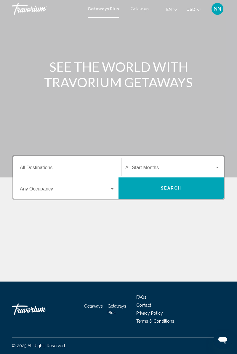
click at [27, 166] on input "Destination All Destinations" at bounding box center [67, 168] width 95 height 5
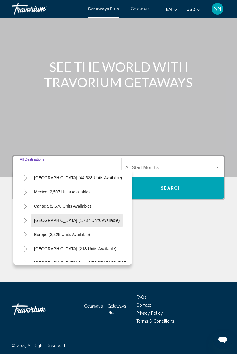
scroll to position [96, 0]
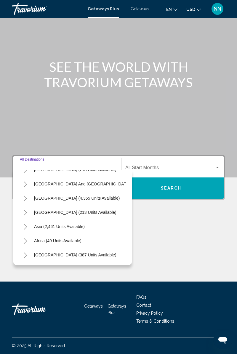
click at [43, 248] on button "[GEOGRAPHIC_DATA] (387 units available)" at bounding box center [75, 255] width 88 height 14
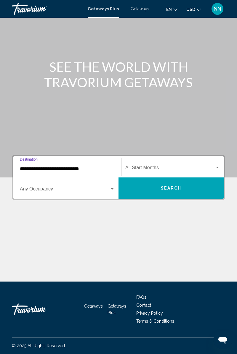
click at [29, 188] on span "Search widget" at bounding box center [65, 190] width 90 height 5
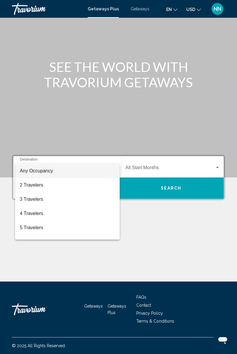
click at [169, 14] on div at bounding box center [118, 177] width 237 height 354
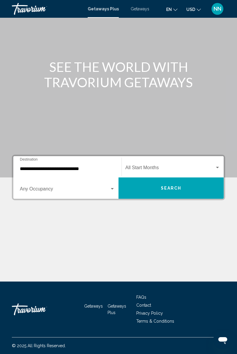
click at [171, 11] on span "en" at bounding box center [169, 9] width 6 height 5
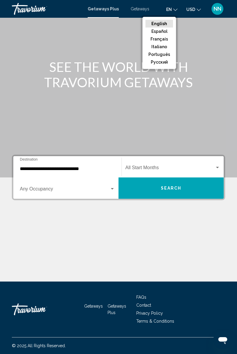
click at [160, 64] on button "русский" at bounding box center [159, 62] width 28 height 8
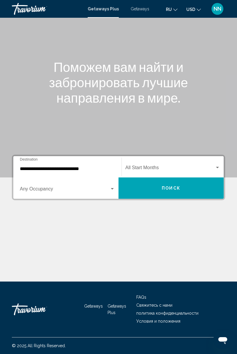
click at [28, 166] on input "**********" at bounding box center [67, 168] width 95 height 5
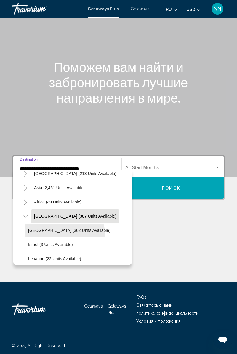
scroll to position [139, 0]
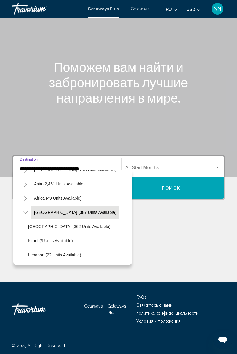
click at [40, 220] on button "Egypt (362 units available)" at bounding box center [69, 227] width 88 height 14
type input "**********"
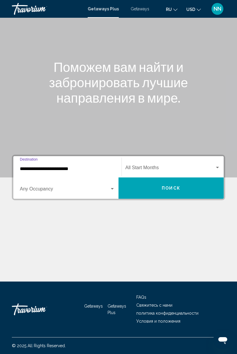
click at [111, 188] on div "Search widget" at bounding box center [112, 188] width 3 height 1
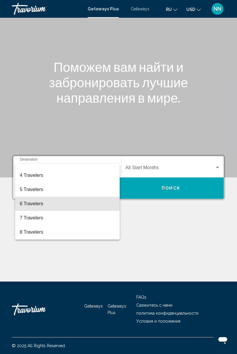
scroll to position [39, 0]
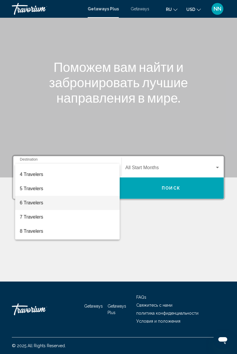
click at [33, 203] on span "6 Travelers" at bounding box center [67, 203] width 95 height 14
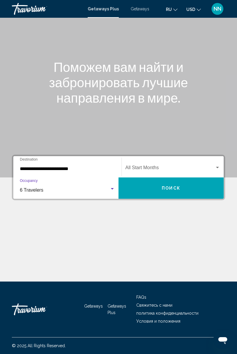
click at [140, 166] on span "Search widget" at bounding box center [169, 168] width 89 height 5
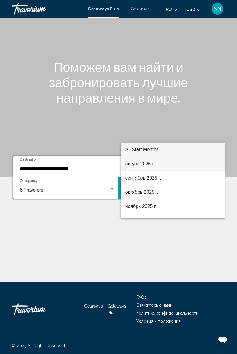
click at [134, 162] on span "август 2025 г." at bounding box center [172, 164] width 95 height 14
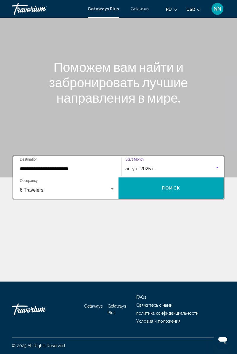
click at [147, 178] on button "Поиск" at bounding box center [170, 188] width 105 height 21
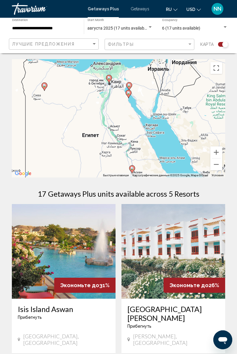
click at [138, 104] on div "Чтобы активировать перетаскивание с помощью клавиатуры, нажмите Alt + Ввод. Пос…" at bounding box center [118, 118] width 213 height 118
click at [135, 127] on div "Чтобы активировать перетаскивание с помощью клавиатуры, нажмите Alt + Ввод. Пос…" at bounding box center [118, 118] width 213 height 118
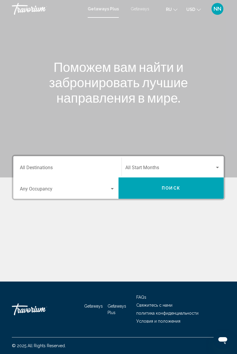
click at [46, 168] on input "Destination All Destinations" at bounding box center [67, 168] width 95 height 5
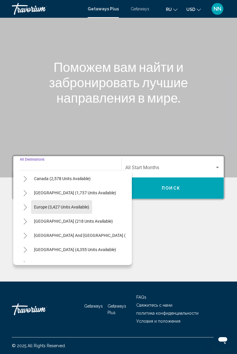
scroll to position [96, 0]
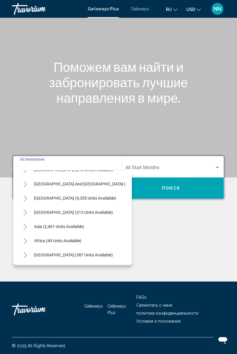
click at [59, 224] on span "Asia (2,461 units available)" at bounding box center [59, 226] width 50 height 5
type input "**********"
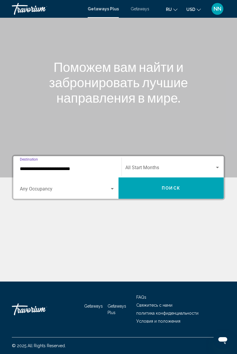
click at [50, 188] on span "Search widget" at bounding box center [65, 190] width 90 height 5
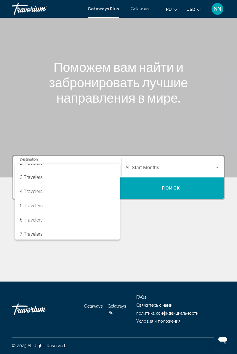
scroll to position [23, 0]
click at [37, 219] on span "6 Travelers" at bounding box center [67, 219] width 95 height 14
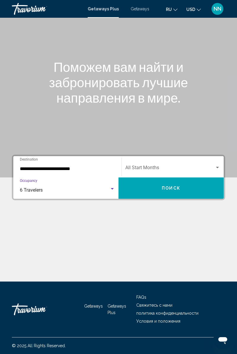
click at [146, 166] on span "Search widget" at bounding box center [169, 168] width 89 height 5
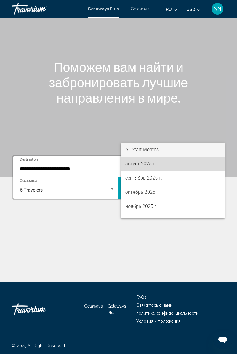
click at [142, 165] on span "август 2025 г." at bounding box center [172, 164] width 95 height 14
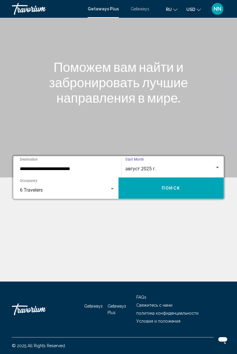
click at [154, 178] on button "Поиск" at bounding box center [170, 188] width 105 height 21
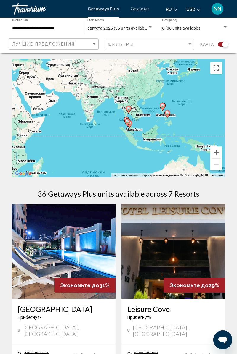
click at [47, 28] on input "**********" at bounding box center [45, 28] width 66 height 5
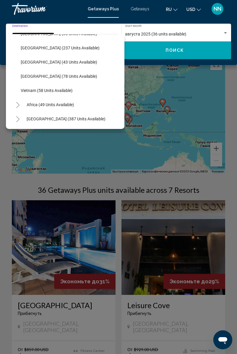
scroll to position [4, 0]
click at [62, 121] on button "Middle East (387 units available)" at bounding box center [66, 119] width 85 height 14
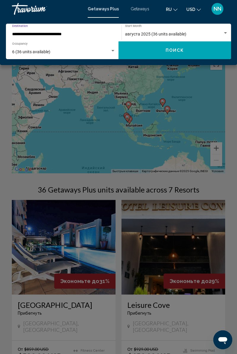
click at [45, 52] on span "6 (36 units available)" at bounding box center [31, 51] width 38 height 5
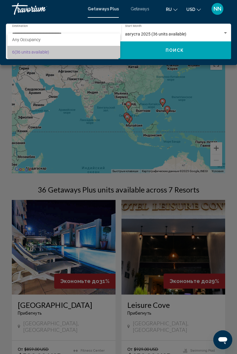
click at [47, 56] on span "6 (36 units available)" at bounding box center [63, 52] width 103 height 12
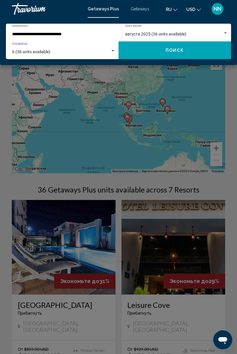
scroll to position [0, 0]
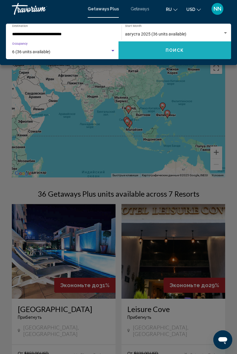
click at [145, 54] on button "Поиск" at bounding box center [174, 50] width 113 height 18
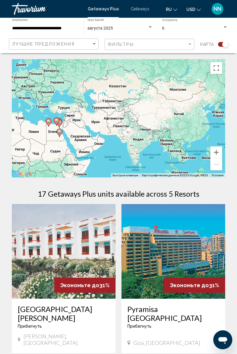
click at [47, 28] on input "**********" at bounding box center [45, 28] width 66 height 5
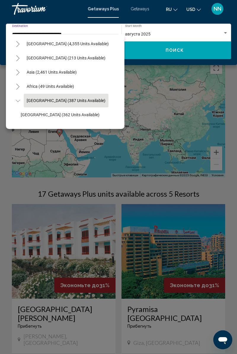
scroll to position [113, 0]
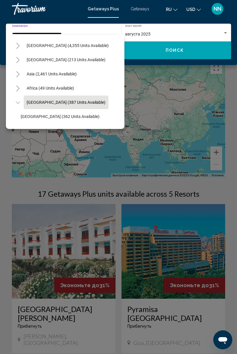
click at [51, 89] on span "Africa (49 units available)" at bounding box center [50, 88] width 47 height 5
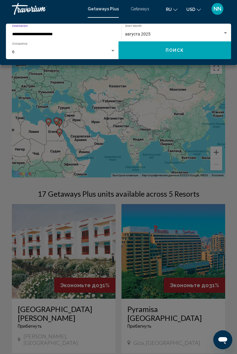
click at [50, 36] on input "**********" at bounding box center [60, 34] width 97 height 5
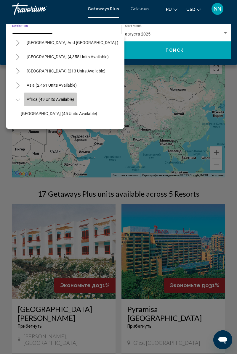
scroll to position [100, 0]
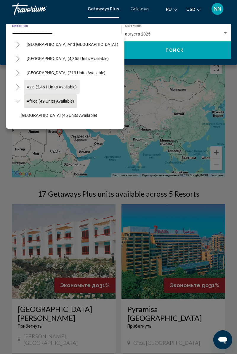
click at [27, 87] on span "Asia (2,461 units available)" at bounding box center [52, 87] width 50 height 5
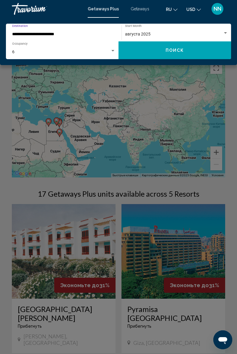
click at [36, 34] on input "**********" at bounding box center [60, 34] width 97 height 5
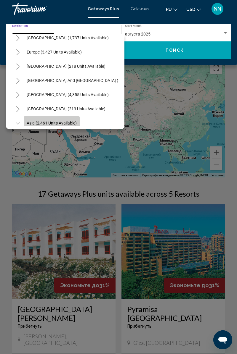
scroll to position [63, 0]
click at [44, 53] on span "Europe (3,427 units available)" at bounding box center [54, 52] width 55 height 5
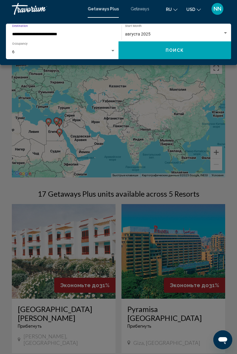
click at [35, 33] on input "**********" at bounding box center [60, 34] width 97 height 5
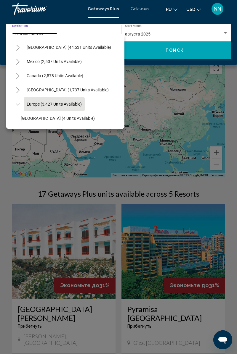
scroll to position [0, 0]
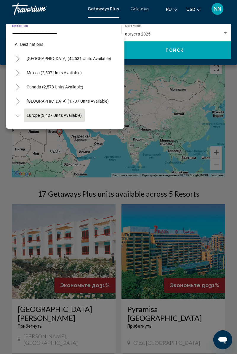
click at [41, 59] on span "United States (44,531 units available)" at bounding box center [69, 58] width 84 height 5
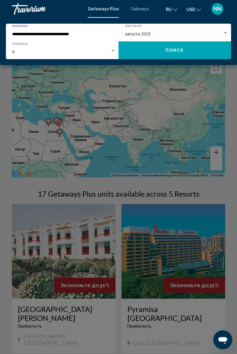
click at [46, 36] on input "**********" at bounding box center [60, 34] width 97 height 5
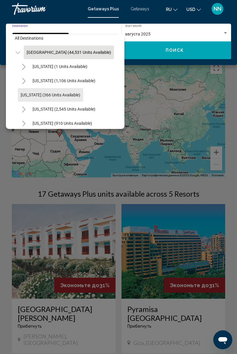
scroll to position [6, 0]
click at [24, 67] on icon "Toggle Alabama (1 units available)" at bounding box center [24, 67] width 4 height 6
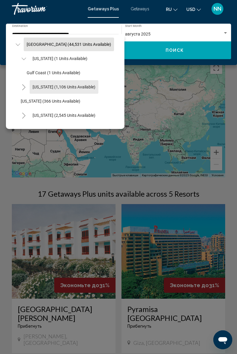
scroll to position [27, 0]
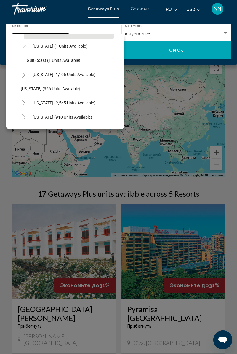
click at [24, 75] on icon "Toggle Arizona (1,106 units available)" at bounding box center [24, 75] width 4 height 6
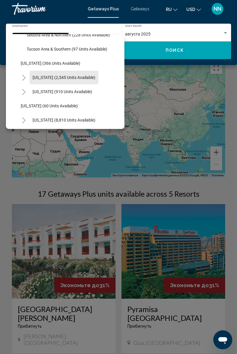
scroll to position [111, 0]
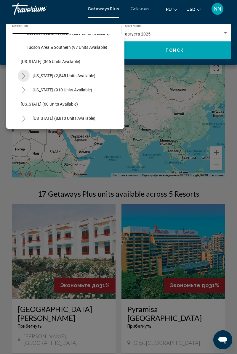
click at [24, 76] on icon "Toggle California (2,545 units available)" at bounding box center [24, 76] width 4 height 6
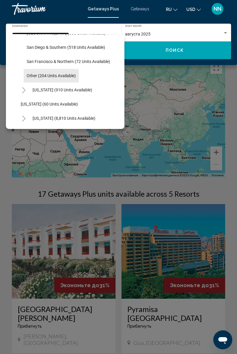
scroll to position [198, 0]
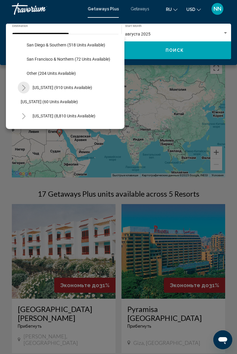
click at [25, 88] on icon "Toggle Colorado (910 units available)" at bounding box center [24, 88] width 4 height 6
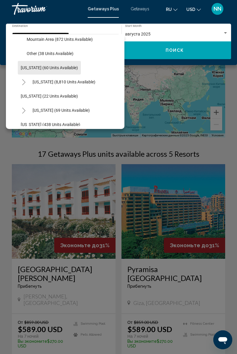
scroll to position [265, 0]
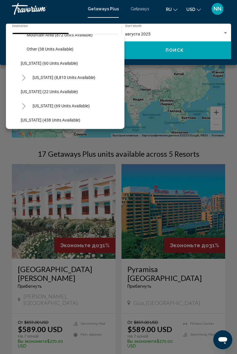
click at [24, 79] on icon "Toggle Florida (8,810 units available)" at bounding box center [23, 78] width 3 height 6
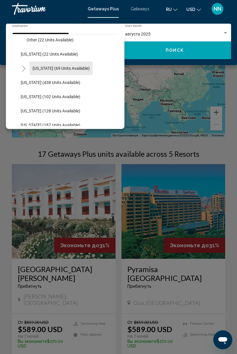
scroll to position [374, 0]
click at [23, 70] on icon "Toggle Hawaii (69 units available)" at bounding box center [24, 68] width 4 height 6
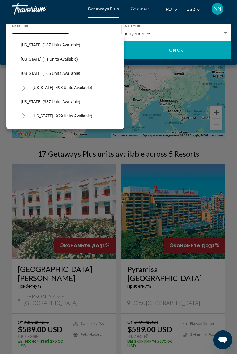
scroll to position [483, 0]
click at [25, 92] on button "Toggle Maine (493 units available)" at bounding box center [24, 87] width 12 height 12
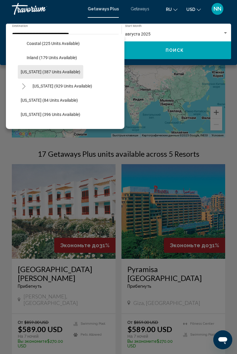
scroll to position [547, 0]
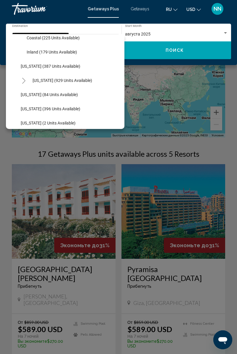
click at [24, 81] on icon "Toggle Massachusetts (929 units available)" at bounding box center [24, 81] width 4 height 6
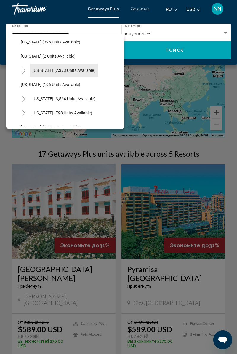
scroll to position [643, 0]
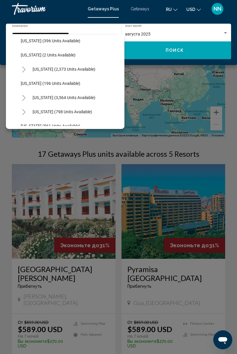
click at [28, 72] on button "Toggle Missouri (2,373 units available)" at bounding box center [24, 69] width 12 height 12
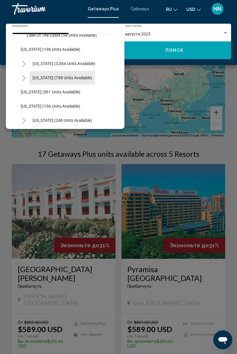
scroll to position [707, 0]
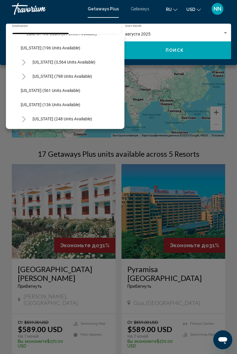
click at [25, 65] on button "Toggle Nevada (3,564 units available)" at bounding box center [24, 62] width 12 height 12
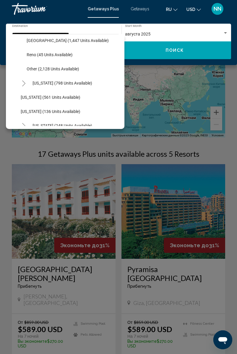
scroll to position [746, 0]
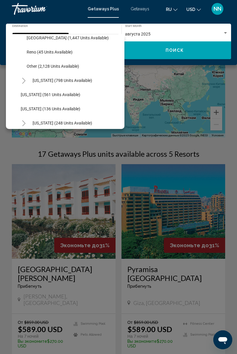
click at [24, 81] on icon "Toggle New Hampshire (798 units available)" at bounding box center [24, 81] width 4 height 6
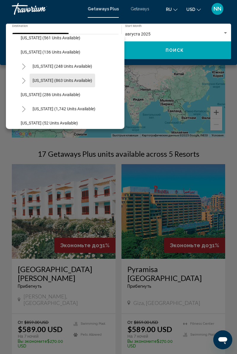
scroll to position [831, 0]
click at [24, 67] on icon "Toggle New York (248 units available)" at bounding box center [24, 67] width 4 height 6
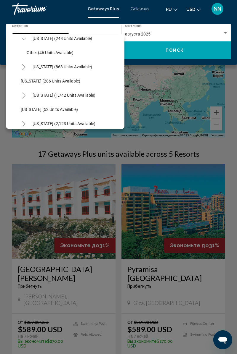
scroll to position [861, 0]
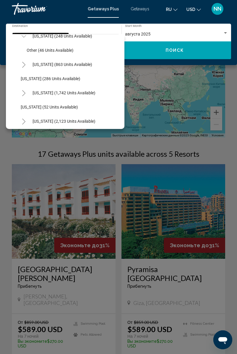
click at [25, 70] on button "Toggle North Carolina (863 units available)" at bounding box center [24, 65] width 12 height 12
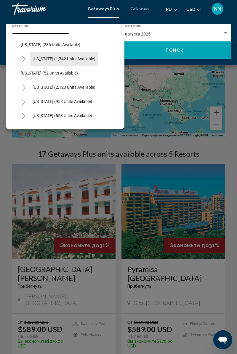
scroll to position [924, 0]
click at [26, 64] on button "Toggle Pennsylvania (1,742 units available)" at bounding box center [24, 59] width 12 height 12
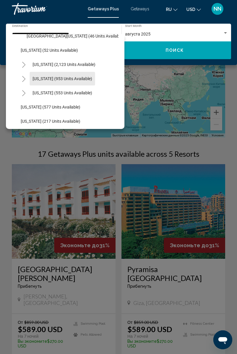
scroll to position [975, 0]
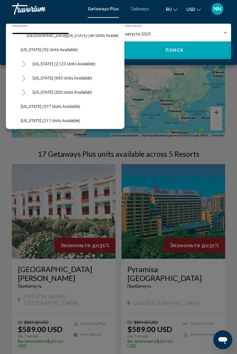
click at [25, 68] on button "Toggle South Carolina (2,123 units available)" at bounding box center [24, 64] width 12 height 12
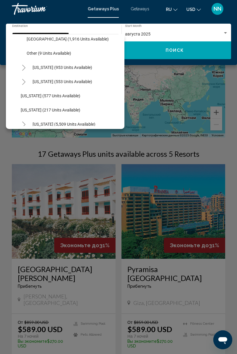
scroll to position [1029, 0]
click at [24, 68] on icon "Toggle Tennessee (953 units available)" at bounding box center [24, 68] width 4 height 6
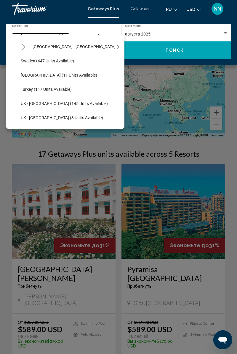
scroll to position [1421, 0]
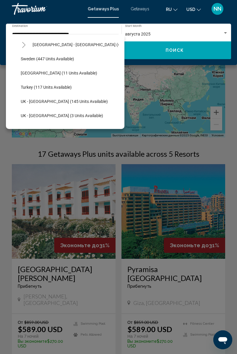
click at [44, 91] on button "Turkey (117 units available)" at bounding box center [46, 88] width 57 height 14
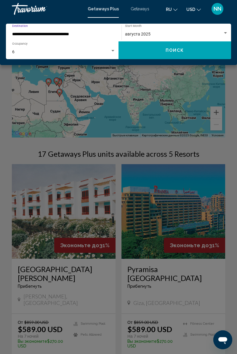
type input "**********"
click at [47, 34] on input "**********" at bounding box center [60, 34] width 97 height 5
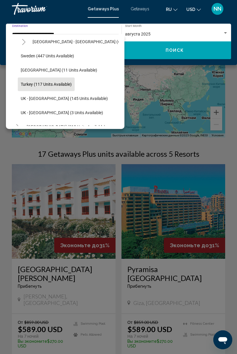
scroll to position [1425, 0]
click at [55, 86] on button "Turkey (117 units available)" at bounding box center [46, 84] width 57 height 14
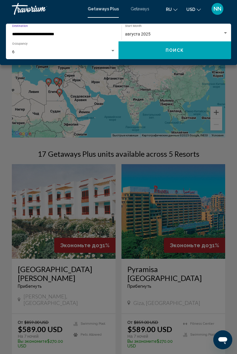
click at [155, 56] on button "Поиск" at bounding box center [174, 50] width 113 height 18
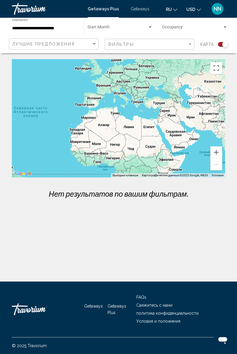
click at [49, 30] on input "**********" at bounding box center [45, 28] width 66 height 5
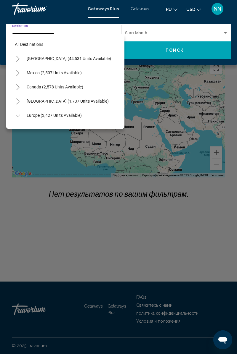
scroll to position [248, 0]
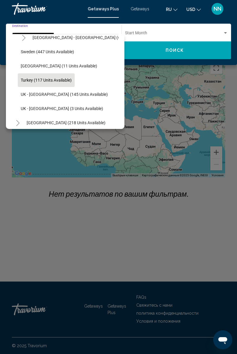
click at [48, 83] on button "Turkey (117 units available)" at bounding box center [46, 80] width 57 height 14
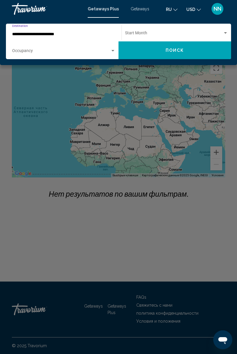
click at [70, 54] on span "Search widget" at bounding box center [61, 52] width 98 height 5
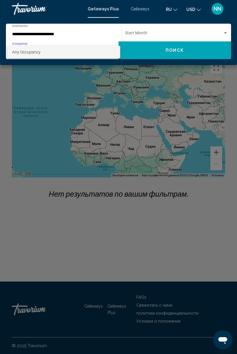
click at [41, 56] on span "Any Occupancy" at bounding box center [63, 52] width 103 height 12
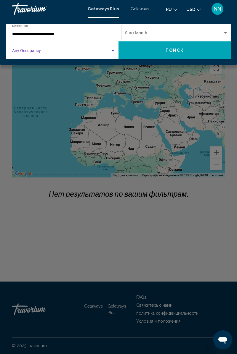
click at [35, 54] on span "Search widget" at bounding box center [61, 52] width 98 height 5
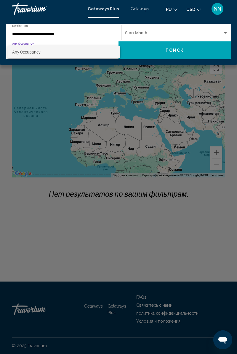
click at [142, 35] on div at bounding box center [118, 177] width 237 height 354
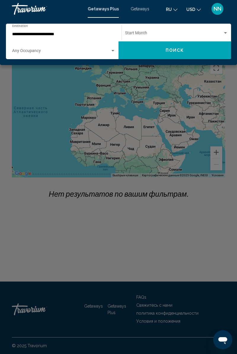
click at [145, 34] on span "Search widget" at bounding box center [174, 34] width 98 height 5
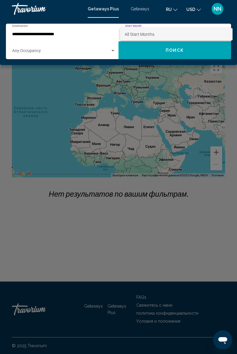
click at [146, 36] on span "All Start Months" at bounding box center [140, 34] width 30 height 5
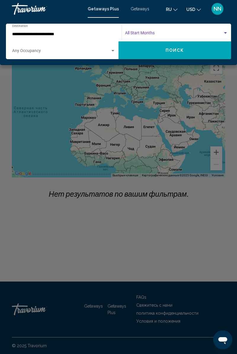
click at [111, 52] on div "Search widget" at bounding box center [112, 51] width 5 height 5
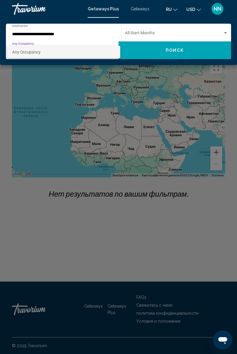
click at [50, 37] on div at bounding box center [118, 177] width 237 height 354
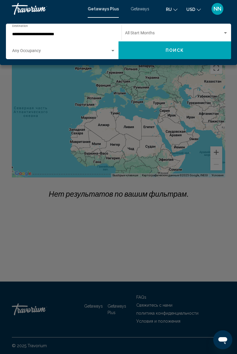
click at [57, 36] on input "**********" at bounding box center [60, 34] width 97 height 5
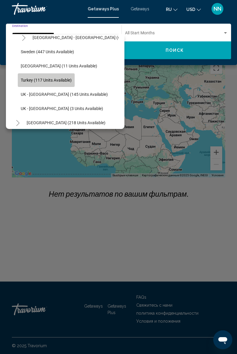
click at [55, 80] on span "Turkey (117 units available)" at bounding box center [46, 80] width 51 height 5
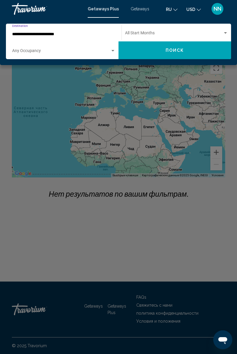
click at [28, 52] on span "Search widget" at bounding box center [61, 52] width 98 height 5
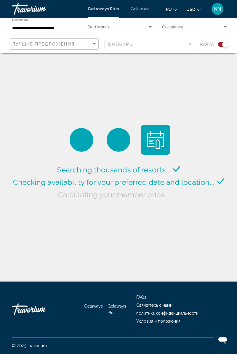
click at [47, 28] on input "**********" at bounding box center [45, 28] width 66 height 5
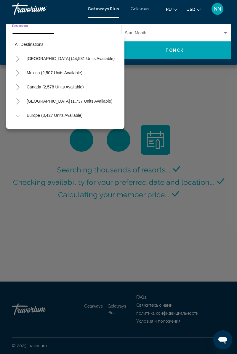
scroll to position [248, 0]
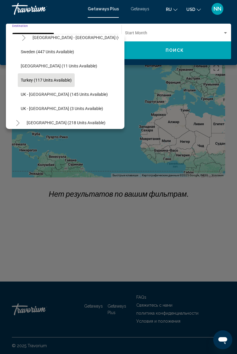
click at [61, 80] on span "Turkey (117 units available)" at bounding box center [46, 80] width 51 height 5
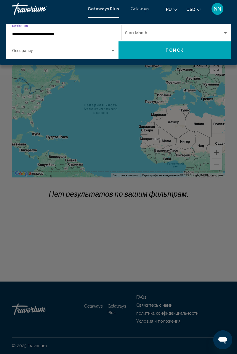
click at [91, 52] on span "Search widget" at bounding box center [61, 52] width 98 height 5
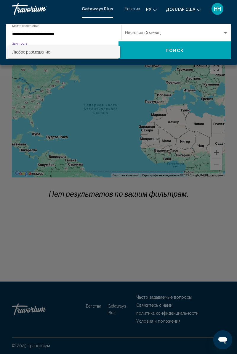
click at [83, 56] on span "Любое размещение" at bounding box center [63, 52] width 103 height 12
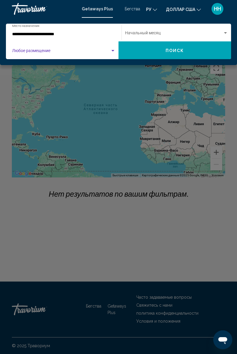
click at [81, 52] on span "Виджет поиска" at bounding box center [61, 52] width 98 height 5
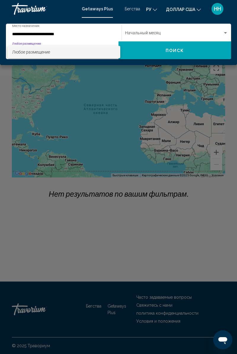
click at [186, 17] on div at bounding box center [118, 177] width 237 height 354
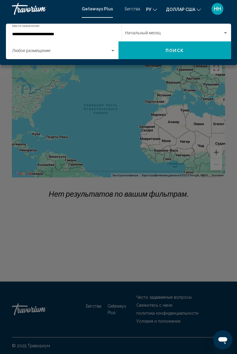
click at [167, 97] on div "Основное содержание" at bounding box center [118, 177] width 237 height 354
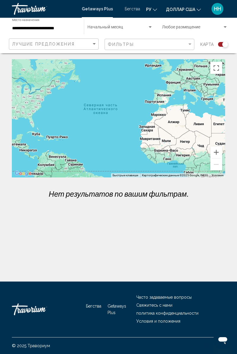
click at [134, 11] on font "Бегства" at bounding box center [132, 9] width 15 height 5
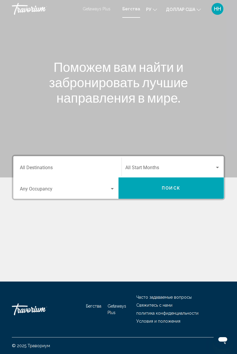
click at [63, 169] on input "Destination All Destinations" at bounding box center [67, 168] width 95 height 5
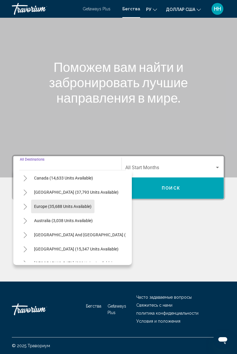
scroll to position [46, 0]
click at [59, 204] on span "Europe (35,688 units available)" at bounding box center [62, 206] width 57 height 5
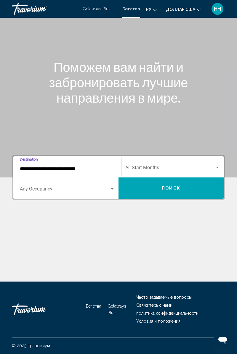
click at [79, 166] on input "**********" at bounding box center [67, 168] width 95 height 5
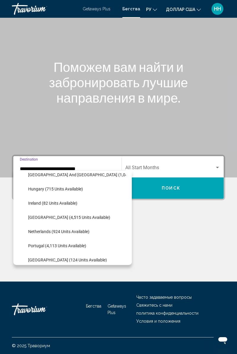
scroll to position [207, 0]
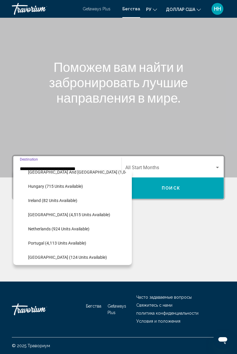
click at [71, 198] on span "Ireland (82 units available)" at bounding box center [52, 200] width 49 height 5
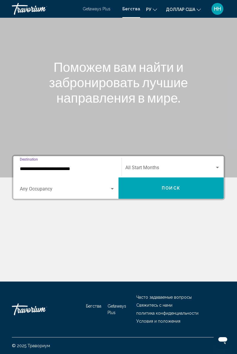
click at [76, 166] on input "**********" at bounding box center [67, 168] width 95 height 5
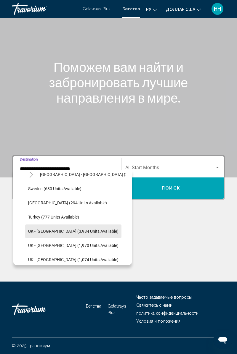
scroll to position [346, 0]
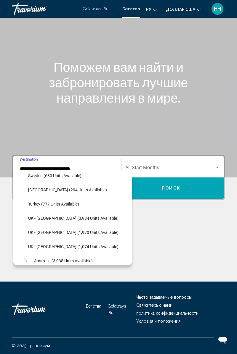
click at [68, 202] on span "Turkey (777 units available)" at bounding box center [53, 204] width 51 height 5
type input "**********"
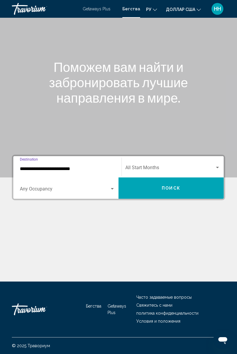
click at [82, 188] on span "Search widget" at bounding box center [65, 190] width 90 height 5
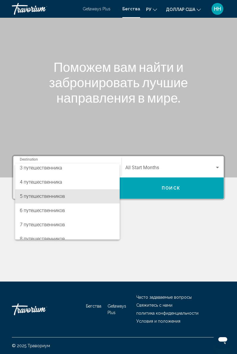
scroll to position [36, 0]
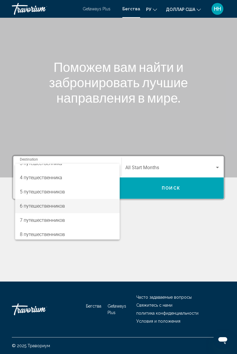
click at [51, 209] on font "6 путешественников" at bounding box center [42, 206] width 45 height 6
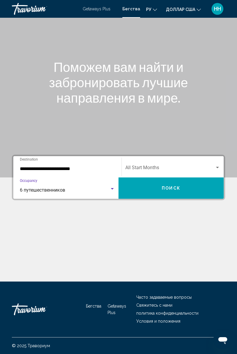
click at [153, 166] on span "Search widget" at bounding box center [169, 168] width 89 height 5
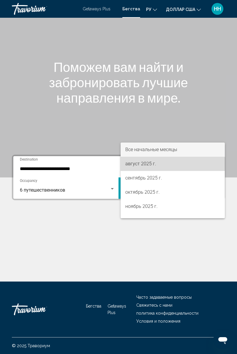
click at [143, 165] on font "август 2025 г." at bounding box center [140, 164] width 31 height 6
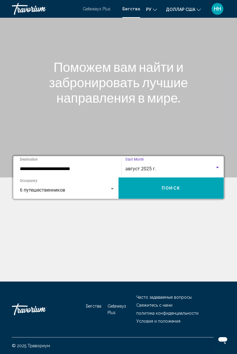
click at [178, 178] on button "Поиск" at bounding box center [170, 188] width 105 height 21
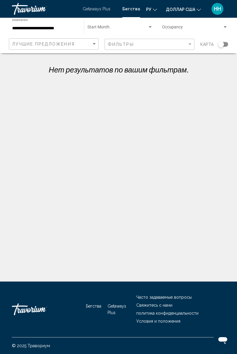
click at [110, 29] on span "Search widget" at bounding box center [117, 28] width 60 height 5
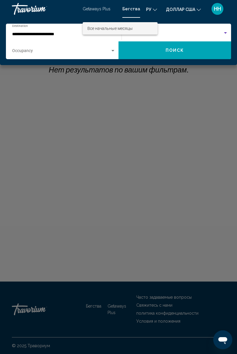
click at [77, 113] on div at bounding box center [118, 177] width 237 height 354
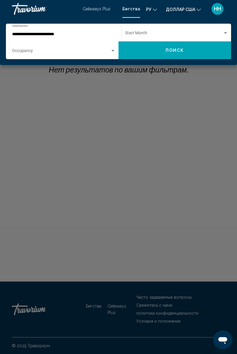
click at [51, 34] on input "**********" at bounding box center [60, 34] width 97 height 5
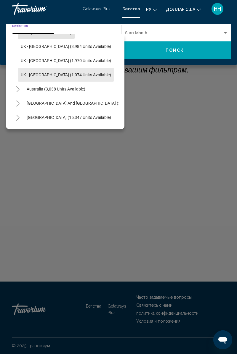
scroll to position [382, 0]
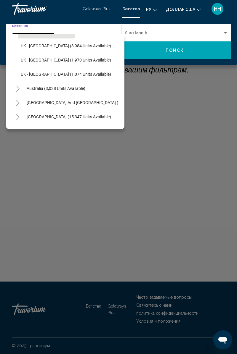
click at [59, 91] on span "Australia (3,038 units available)" at bounding box center [56, 88] width 59 height 5
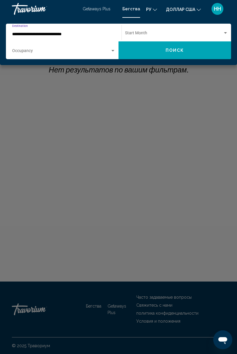
click at [52, 34] on input "**********" at bounding box center [60, 34] width 97 height 5
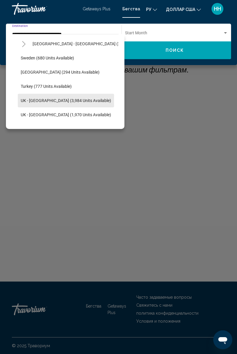
scroll to position [325, 0]
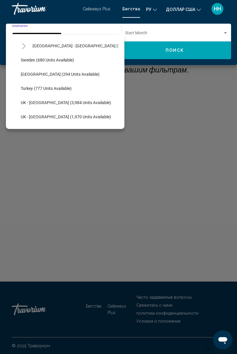
click at [59, 89] on span "Turkey (777 units available)" at bounding box center [46, 88] width 51 height 5
type input "**********"
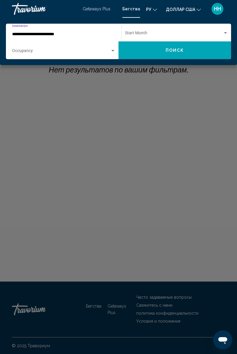
click at [147, 34] on span "Search widget" at bounding box center [174, 34] width 98 height 5
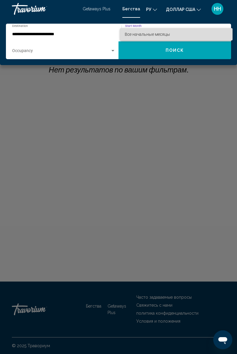
click at [147, 34] on font "Все начальные месяцы" at bounding box center [147, 34] width 45 height 5
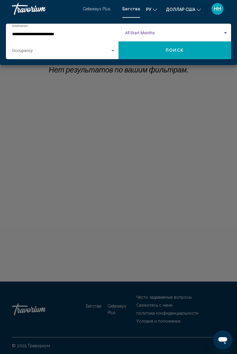
click at [148, 35] on span "Search widget" at bounding box center [174, 34] width 98 height 5
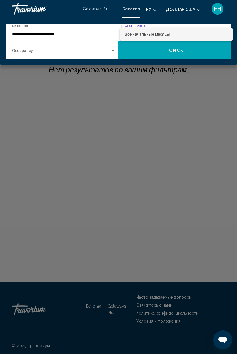
click at [153, 37] on span "Все начальные месяцы" at bounding box center [176, 34] width 103 height 12
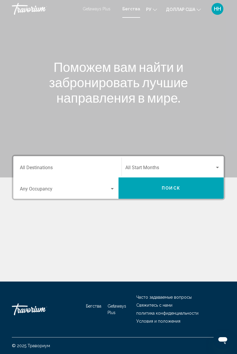
click at [55, 166] on input "Destination All Destinations" at bounding box center [67, 168] width 95 height 5
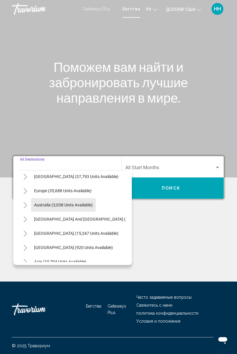
scroll to position [66, 0]
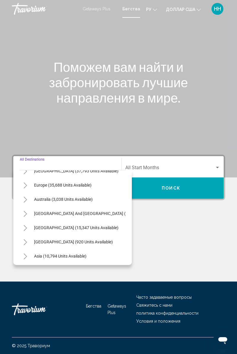
click at [45, 187] on span "Europe (35,688 units available)" at bounding box center [62, 185] width 57 height 5
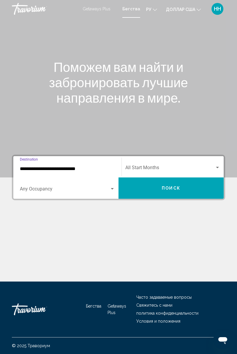
click at [143, 168] on span "Search widget" at bounding box center [169, 168] width 89 height 5
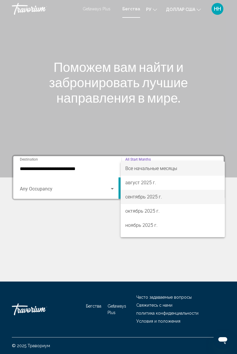
click at [140, 199] on font "сентябрь 2025 г." at bounding box center [143, 197] width 37 height 6
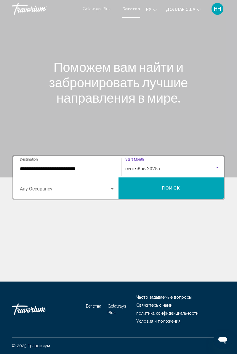
click at [51, 190] on span "Search widget" at bounding box center [65, 190] width 90 height 5
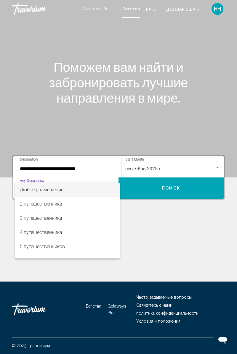
click at [44, 168] on div at bounding box center [118, 177] width 237 height 354
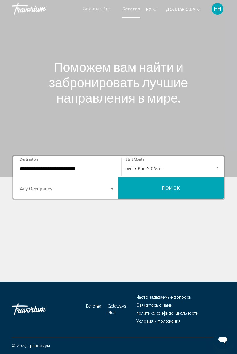
click at [57, 169] on input "**********" at bounding box center [67, 168] width 95 height 5
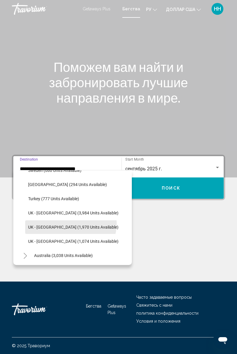
scroll to position [354, 0]
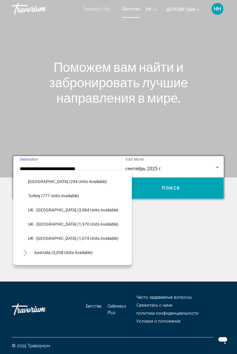
click at [50, 192] on button "Turkey (777 units available)" at bounding box center [53, 196] width 57 height 14
type input "**********"
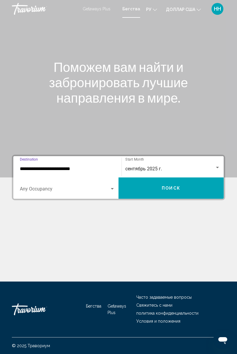
click at [47, 188] on span "Search widget" at bounding box center [65, 190] width 90 height 5
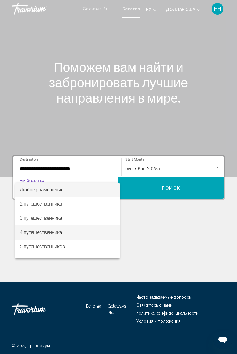
click at [35, 232] on font "4 путешественника" at bounding box center [41, 233] width 42 height 6
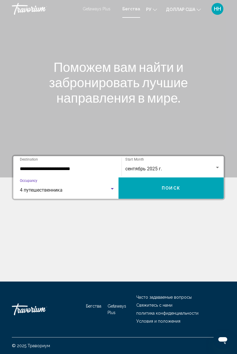
click at [143, 167] on span "сентябрь 2025 г." at bounding box center [143, 169] width 37 height 6
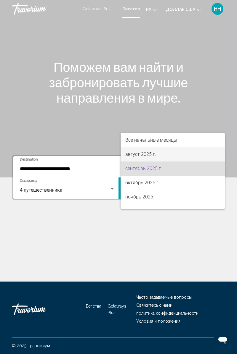
click at [136, 154] on font "август 2025 г." at bounding box center [140, 155] width 31 height 6
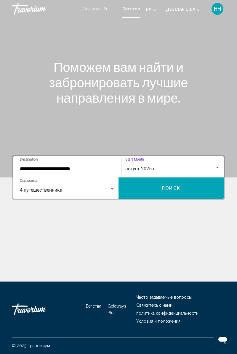
click at [157, 191] on button "Поиск" at bounding box center [170, 188] width 105 height 21
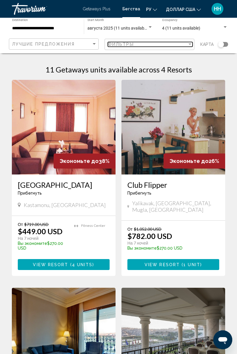
click at [126, 46] on span "Фильтры" at bounding box center [121, 44] width 26 height 5
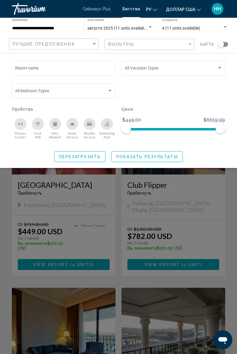
click at [224, 45] on div "Search widget" at bounding box center [223, 44] width 10 height 5
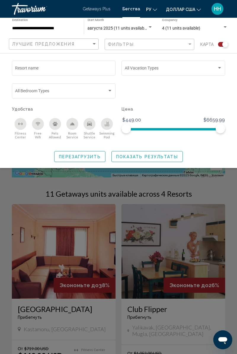
click at [141, 158] on span "Показать результаты" at bounding box center [147, 157] width 62 height 5
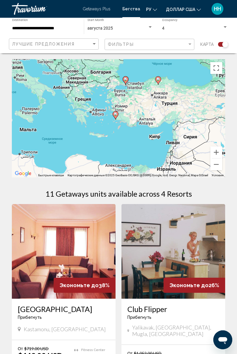
click at [55, 30] on input "**********" at bounding box center [45, 28] width 66 height 5
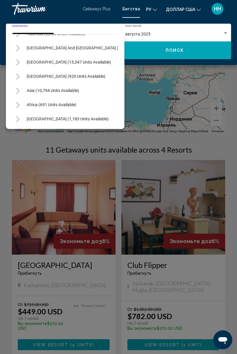
scroll to position [45, 0]
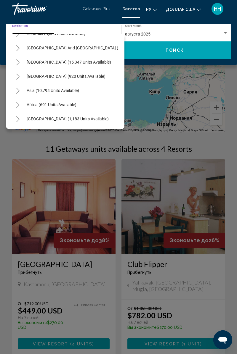
click at [50, 121] on span "Middle East (1,183 units available)" at bounding box center [68, 119] width 82 height 5
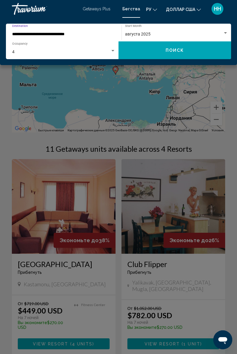
click at [62, 34] on input "**********" at bounding box center [60, 34] width 97 height 5
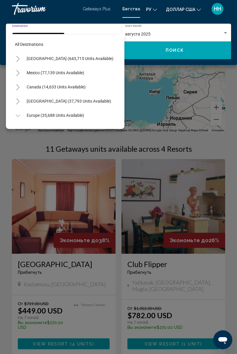
scroll to position [476, 0]
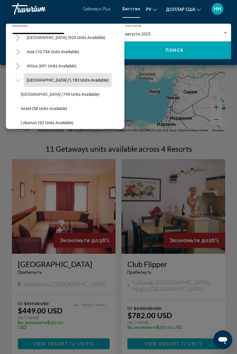
click at [51, 97] on button "Egypt (799 units available)" at bounding box center [60, 95] width 85 height 14
type input "**********"
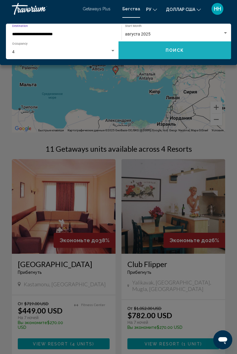
click at [173, 55] on button "Поиск" at bounding box center [174, 50] width 113 height 18
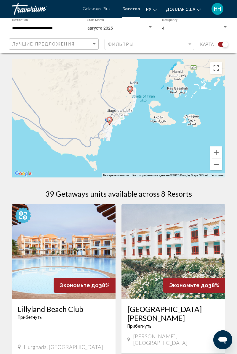
click at [109, 124] on div "Чтобы активировать перетаскивание с помощью клавиатуры, нажмите Alt + Ввод. Пос…" at bounding box center [118, 118] width 213 height 118
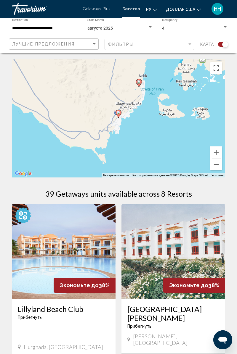
click at [118, 113] on image "Основное содержание" at bounding box center [119, 113] width 4 height 4
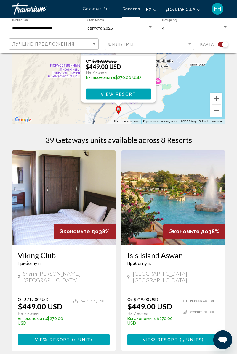
scroll to position [56, 0]
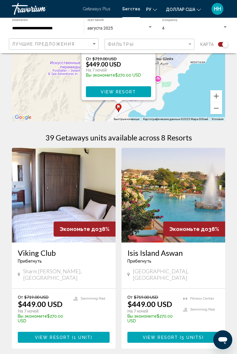
click at [57, 336] on span "View Resort" at bounding box center [52, 338] width 35 height 5
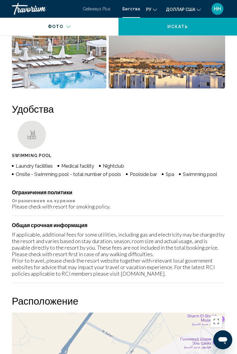
scroll to position [588, 0]
click at [150, 14] on div "ру Английский Español французский Итальяно португальский русский доллар США дол…" at bounding box center [185, 9] width 79 height 12
click at [153, 11] on button "ру Английский Español французский Итальяно португальский русский" at bounding box center [151, 9] width 11 height 9
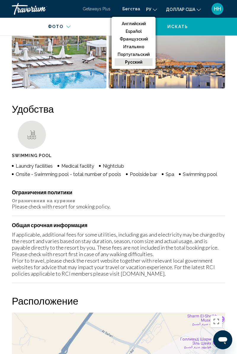
click at [136, 66] on ul "Английский Español французский Итальяно португальский русский" at bounding box center [134, 43] width 44 height 52
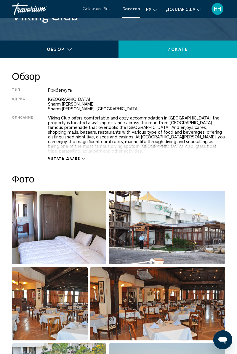
scroll to position [258, 0]
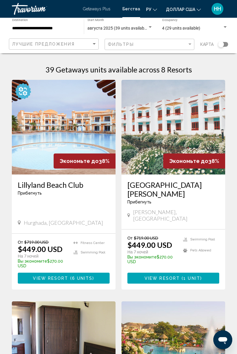
click at [222, 44] on div "Search widget" at bounding box center [221, 44] width 6 height 6
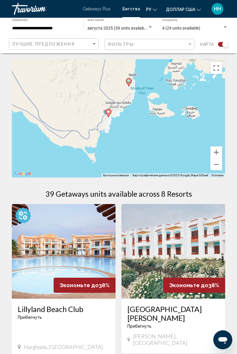
click at [129, 81] on image "Основное содержание" at bounding box center [129, 81] width 4 height 4
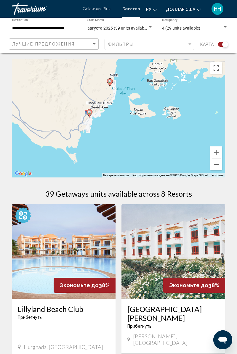
click at [108, 83] on image "Основное содержание" at bounding box center [110, 82] width 4 height 4
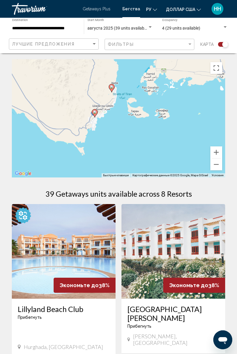
type input "**********"
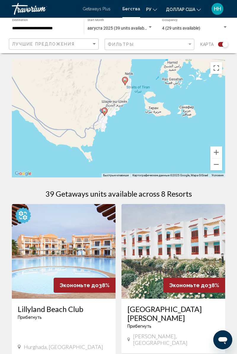
click at [125, 80] on image "Основное содержание" at bounding box center [125, 80] width 4 height 4
click at [126, 81] on image "Основное содержание" at bounding box center [125, 80] width 4 height 4
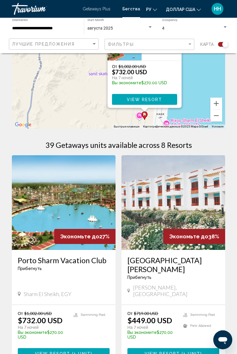
scroll to position [49, 0]
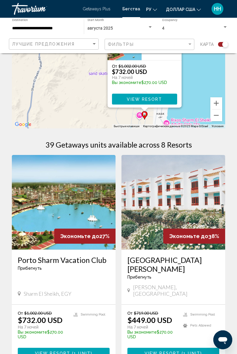
click at [53, 352] on span "View Resort" at bounding box center [52, 354] width 35 height 5
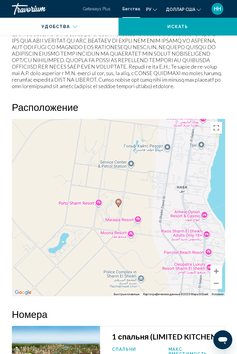
scroll to position [789, 0]
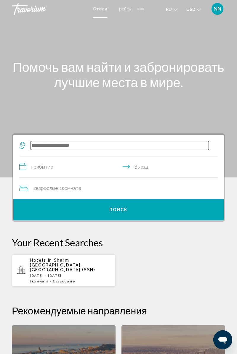
click at [39, 146] on input "Search widget" at bounding box center [120, 145] width 178 height 9
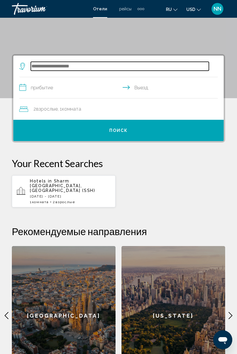
scroll to position [114, 0]
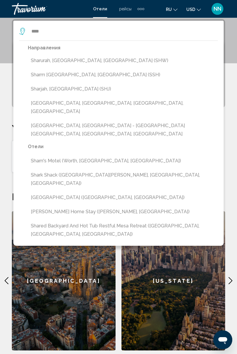
click at [44, 75] on button "Sharm [GEOGRAPHIC_DATA], [GEOGRAPHIC_DATA] (SSH)" at bounding box center [123, 74] width 190 height 11
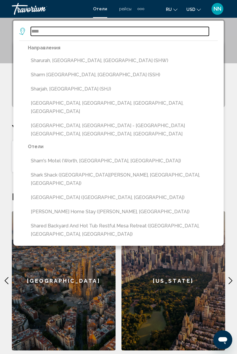
type input "**********"
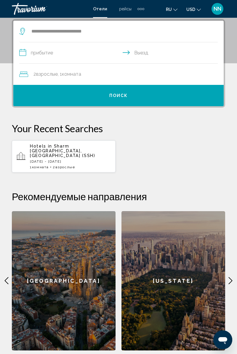
click at [48, 55] on input "**********" at bounding box center [119, 53] width 201 height 23
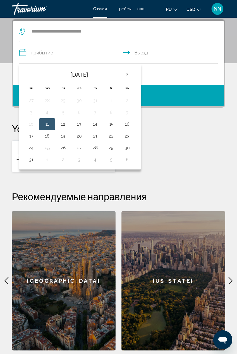
click at [124, 123] on button "16" at bounding box center [126, 124] width 9 height 8
click at [125, 135] on button "23" at bounding box center [126, 136] width 9 height 8
type input "**********"
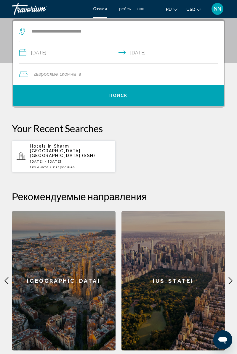
click at [58, 76] on span "Взрослые" at bounding box center [47, 74] width 22 height 6
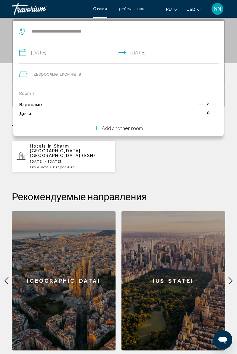
click at [166, 158] on div "Hotels in [GEOGRAPHIC_DATA], [GEOGRAPHIC_DATA] (SSH) [DATE] - [DATE] 1 Комната …" at bounding box center [118, 156] width 213 height 33
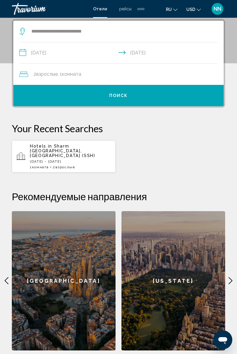
click at [112, 98] on button "Поиск" at bounding box center [118, 95] width 210 height 21
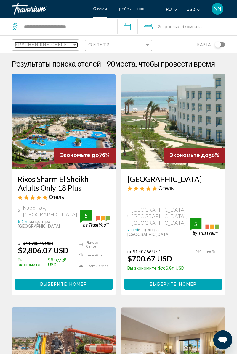
click at [57, 45] on span "Крупнейшие сбережения" at bounding box center [50, 44] width 71 height 5
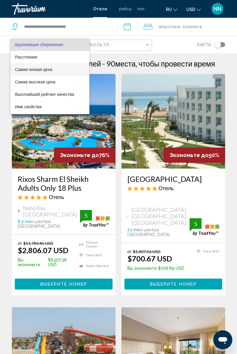
click at [36, 70] on span "Самая низкая цена" at bounding box center [33, 69] width 37 height 5
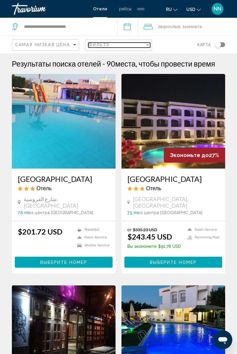
click at [105, 45] on span "Фильтр" at bounding box center [99, 45] width 22 height 5
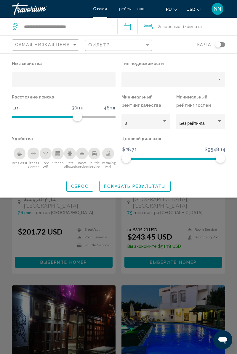
click at [133, 122] on div "3" at bounding box center [143, 123] width 37 height 5
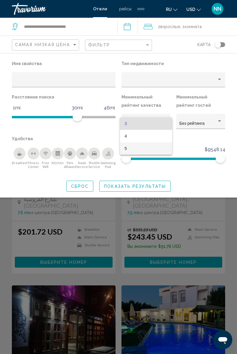
click at [133, 149] on span "5" at bounding box center [146, 148] width 43 height 12
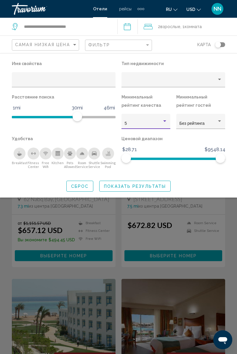
click at [123, 188] on span "Показать результаты" at bounding box center [135, 186] width 62 height 5
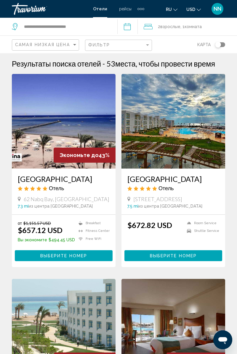
click at [66, 259] on span "Выберите номер" at bounding box center [63, 256] width 47 height 5
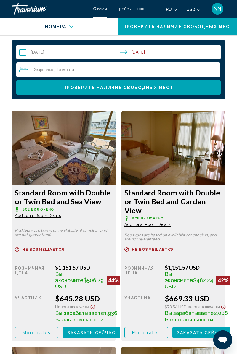
scroll to position [984, 0]
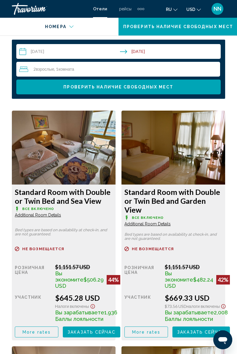
click at [14, 171] on img "Main content" at bounding box center [64, 148] width 104 height 74
click at [18, 171] on img "Main content" at bounding box center [64, 148] width 104 height 74
click at [15, 169] on img "Main content" at bounding box center [64, 148] width 104 height 74
click at [13, 170] on img "Main content" at bounding box center [64, 148] width 104 height 74
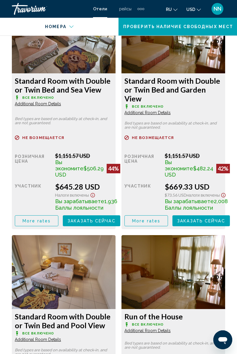
scroll to position [1096, 0]
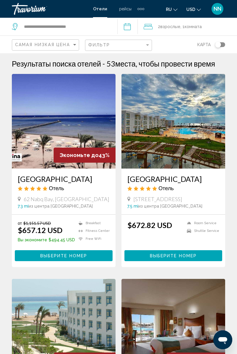
click at [174, 134] on img "Main content" at bounding box center [173, 121] width 104 height 95
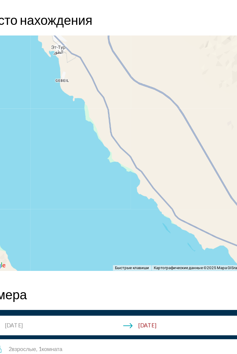
scroll to position [674, 0]
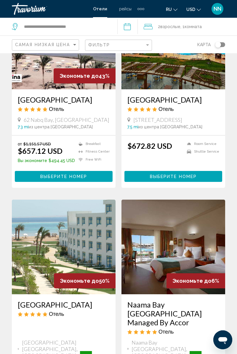
scroll to position [82, 0]
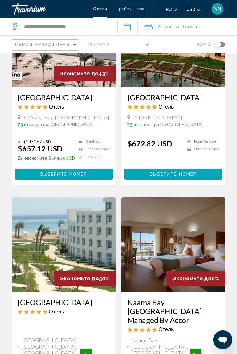
click at [196, 177] on span "Выберите номер" at bounding box center [173, 174] width 47 height 5
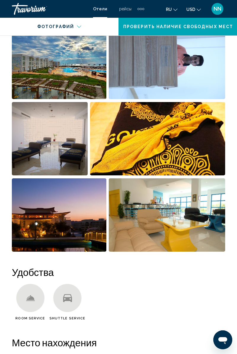
scroll to position [421, 0]
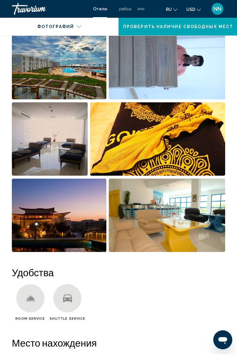
click at [66, 145] on img "Open full-screen image slider" at bounding box center [50, 138] width 76 height 73
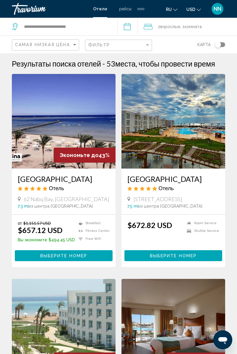
click at [39, 261] on button "Выберите номер" at bounding box center [64, 256] width 98 height 11
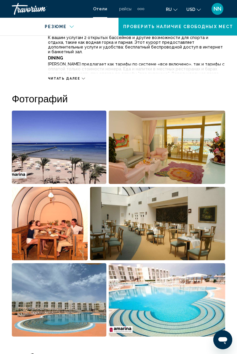
scroll to position [340, 0]
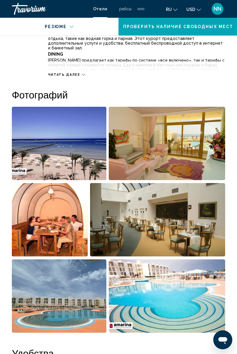
click at [196, 154] on img "Open full-screen image slider" at bounding box center [167, 143] width 117 height 73
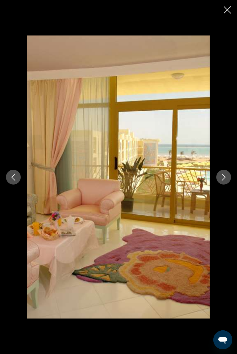
click at [208, 184] on img "Main content" at bounding box center [119, 178] width 184 height 284
click at [220, 181] on icon "Next image" at bounding box center [223, 177] width 7 height 7
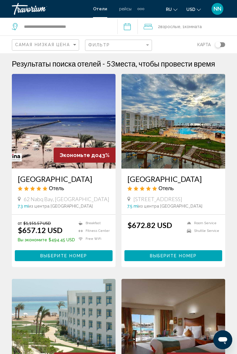
click at [46, 259] on span "Выберите номер" at bounding box center [63, 256] width 47 height 5
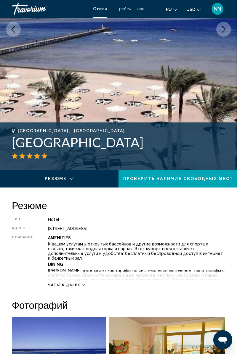
scroll to position [130, 0]
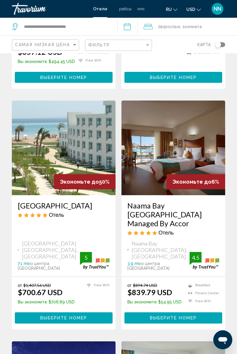
scroll to position [179, 0]
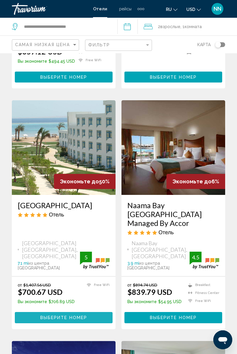
click at [51, 320] on span "Выберите номер" at bounding box center [63, 318] width 47 height 5
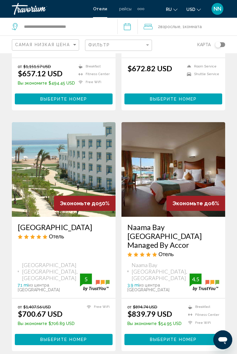
scroll to position [158, 0]
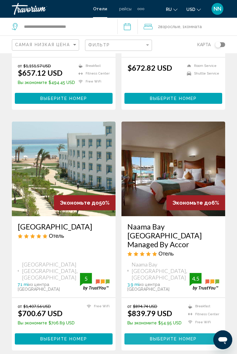
click at [143, 343] on button "Выберите номер" at bounding box center [173, 339] width 98 height 11
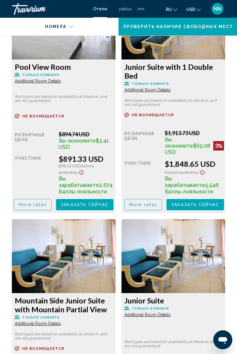
scroll to position [1369, 0]
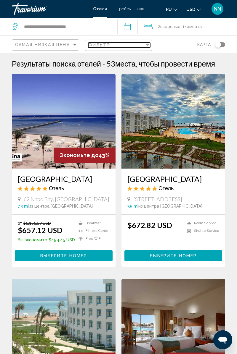
click at [100, 46] on span "Фильтр" at bounding box center [99, 45] width 22 height 5
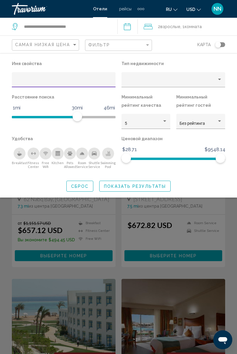
click at [158, 121] on div "5" at bounding box center [143, 123] width 37 height 5
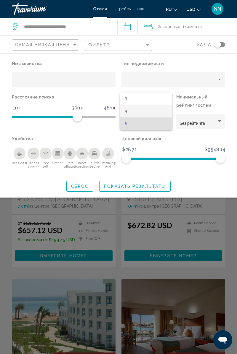
click at [126, 111] on span "4" at bounding box center [146, 111] width 43 height 12
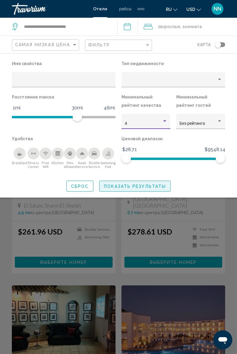
click at [120, 188] on span "Показать результаты" at bounding box center [135, 186] width 62 height 5
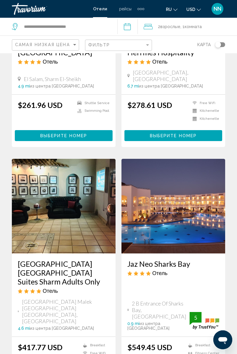
scroll to position [133, 0]
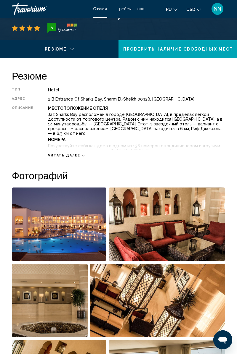
scroll to position [263, 0]
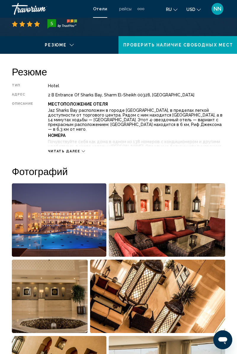
click at [88, 219] on img "Open full-screen image slider" at bounding box center [59, 220] width 94 height 73
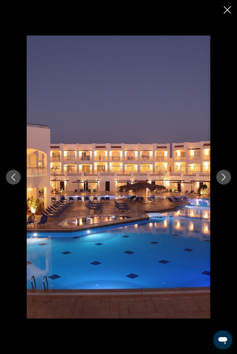
click at [224, 181] on icon "Next image" at bounding box center [223, 177] width 7 height 7
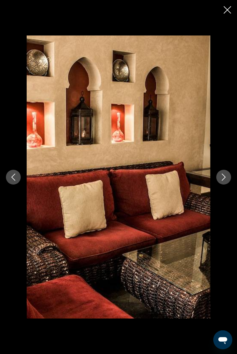
click at [225, 181] on icon "Next image" at bounding box center [223, 177] width 7 height 7
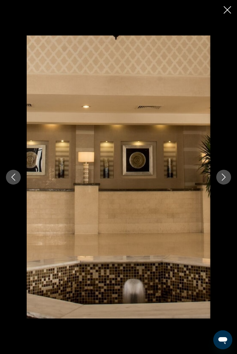
click at [224, 181] on icon "Next image" at bounding box center [223, 177] width 7 height 7
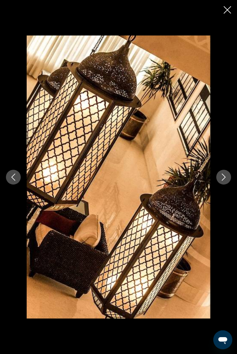
click at [226, 181] on icon "Next image" at bounding box center [223, 177] width 7 height 7
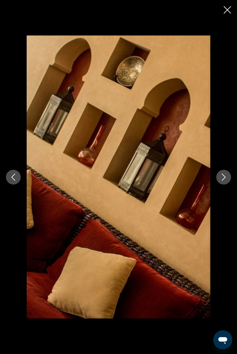
click at [225, 181] on icon "Next image" at bounding box center [223, 177] width 7 height 7
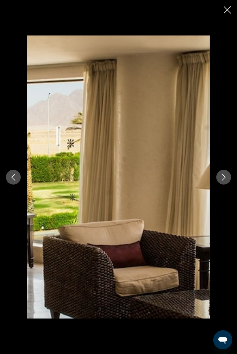
click at [226, 181] on icon "Next image" at bounding box center [223, 177] width 7 height 7
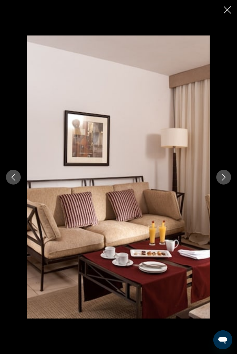
click at [223, 181] on icon "Next image" at bounding box center [223, 177] width 7 height 7
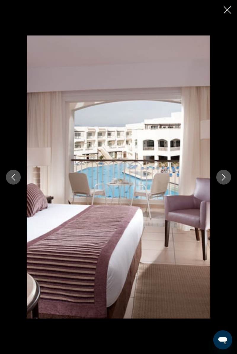
click at [224, 181] on icon "Next image" at bounding box center [223, 177] width 7 height 7
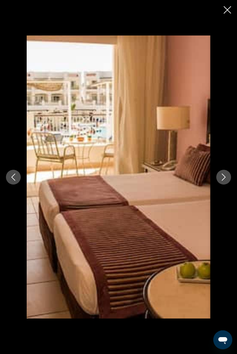
click at [225, 181] on icon "Next image" at bounding box center [223, 177] width 7 height 7
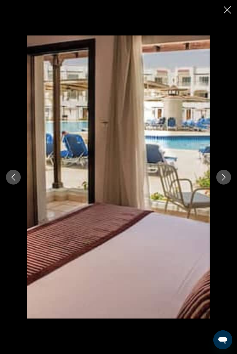
click at [227, 181] on icon "Next image" at bounding box center [223, 177] width 7 height 7
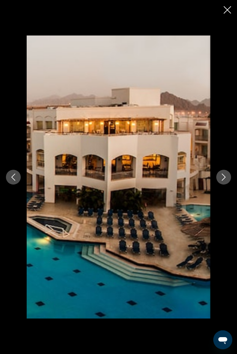
click at [227, 181] on icon "Next image" at bounding box center [223, 177] width 7 height 7
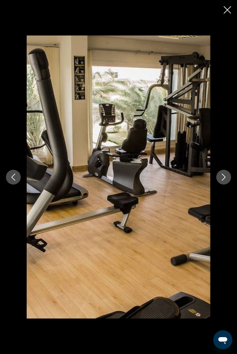
click at [226, 181] on icon "Next image" at bounding box center [223, 177] width 7 height 7
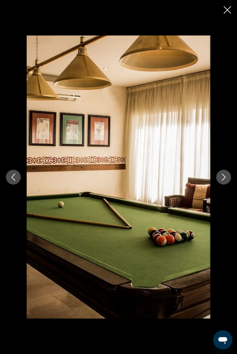
click at [225, 181] on icon "Next image" at bounding box center [223, 177] width 7 height 7
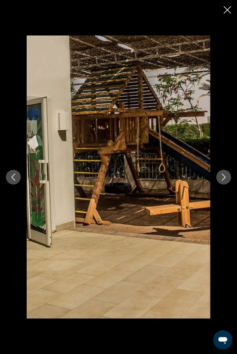
click at [224, 181] on icon "Next image" at bounding box center [224, 177] width 4 height 7
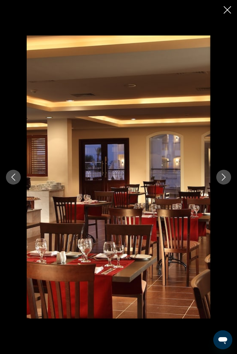
click at [223, 181] on icon "Next image" at bounding box center [223, 177] width 7 height 7
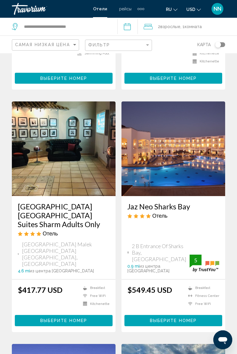
scroll to position [184, 0]
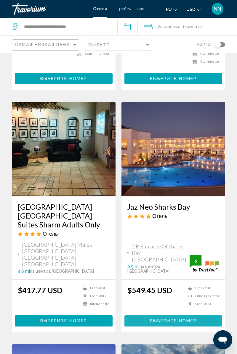
click at [147, 316] on button "Выберите номер" at bounding box center [173, 321] width 98 height 11
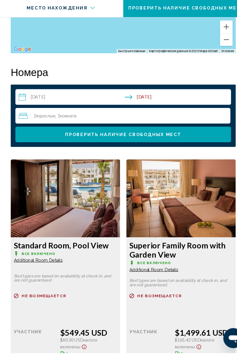
scroll to position [909, 0]
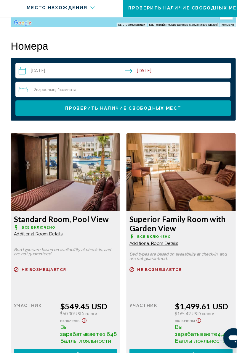
click at [32, 354] on button "Заказать сейчас Больше недоступно" at bounding box center [64, 355] width 98 height 11
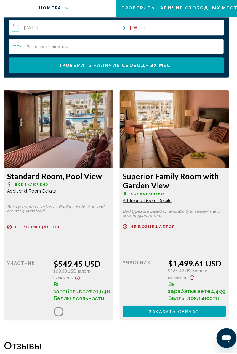
scroll to position [956, 0]
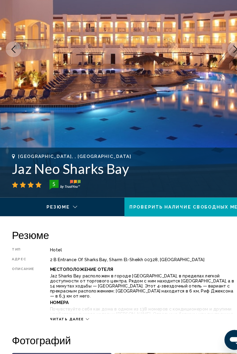
scroll to position [187, 0]
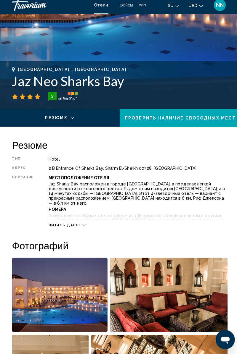
click at [59, 228] on span "Читать далее" at bounding box center [64, 227] width 32 height 4
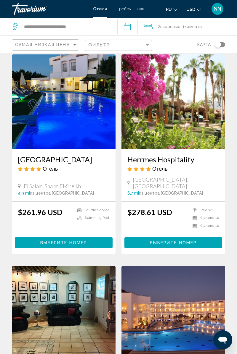
scroll to position [20, 0]
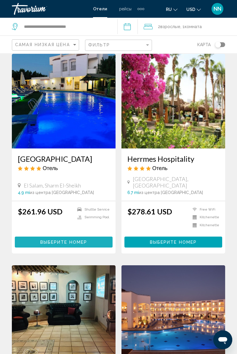
click at [58, 240] on button "Выберите номер" at bounding box center [64, 242] width 98 height 11
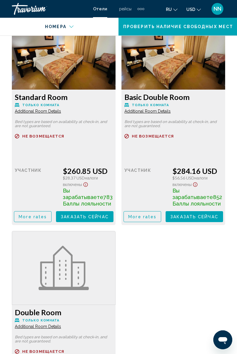
scroll to position [1022, 0]
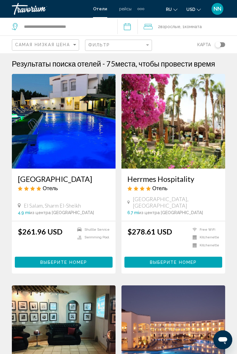
click at [166, 132] on img "Main content" at bounding box center [173, 121] width 104 height 95
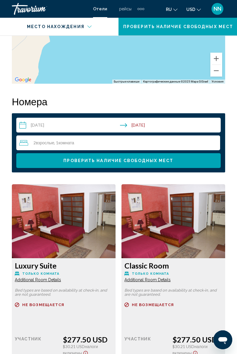
scroll to position [872, 0]
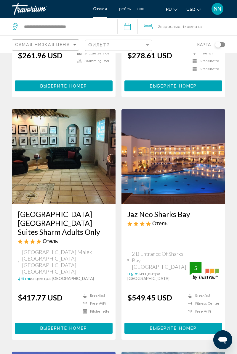
scroll to position [177, 0]
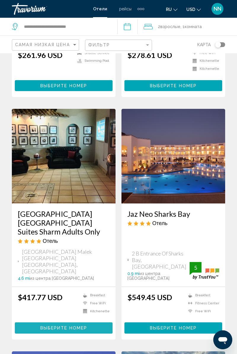
click at [49, 326] on span "Выберите номер" at bounding box center [63, 328] width 47 height 5
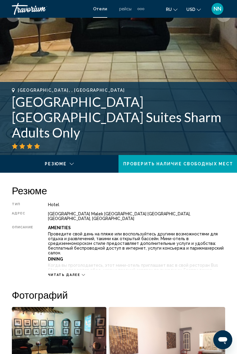
scroll to position [136, 0]
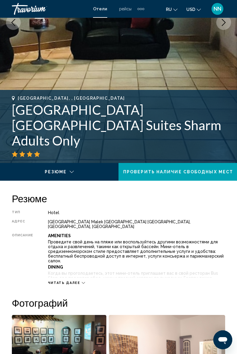
click at [123, 247] on p "Проведите свой день на пляже или воспользуйтесь другими возможностями для отдых…" at bounding box center [136, 252] width 177 height 24
click at [82, 282] on icon "Main content" at bounding box center [83, 283] width 3 height 3
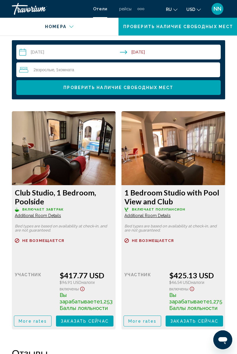
scroll to position [1218, 0]
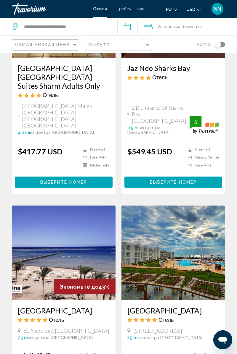
scroll to position [336, 0]
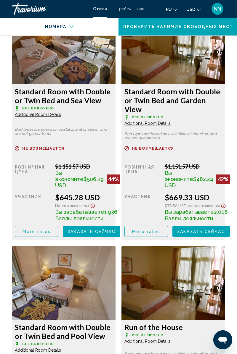
scroll to position [1085, 0]
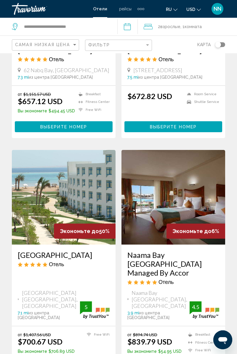
scroll to position [584, 0]
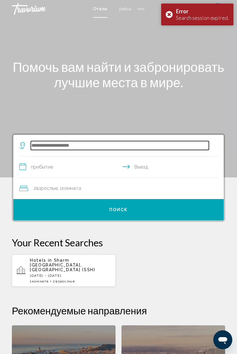
click at [46, 148] on input "Search widget" at bounding box center [120, 145] width 178 height 9
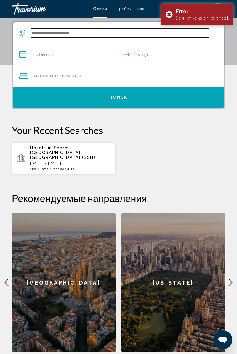
scroll to position [114, 0]
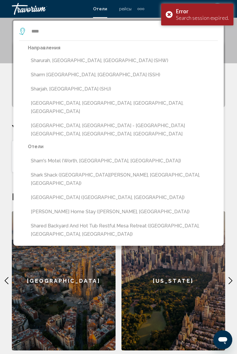
click at [46, 76] on button "Sharm [GEOGRAPHIC_DATA], [GEOGRAPHIC_DATA] (SSH)" at bounding box center [123, 74] width 190 height 11
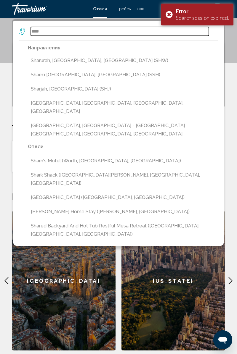
type input "**********"
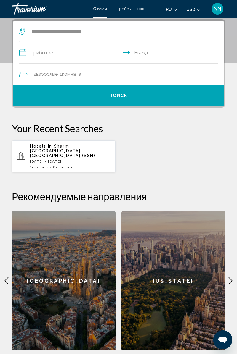
click at [38, 54] on input "**********" at bounding box center [119, 53] width 201 height 23
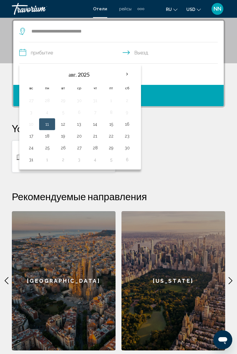
click at [123, 124] on button "16" at bounding box center [126, 124] width 9 height 8
click at [125, 139] on button "23" at bounding box center [126, 136] width 9 height 8
type input "**********"
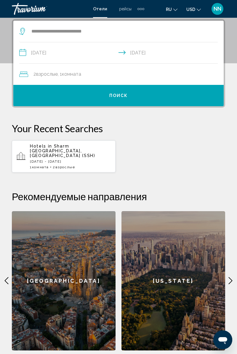
click at [107, 98] on button "Поиск" at bounding box center [118, 95] width 210 height 21
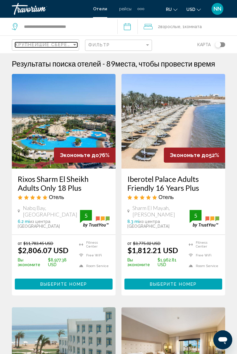
click at [42, 45] on span "Крупнейшие сбережения" at bounding box center [50, 44] width 71 height 5
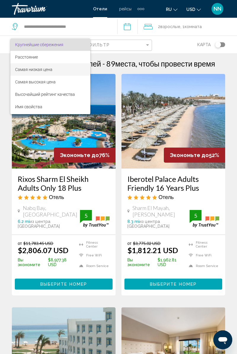
click at [37, 69] on span "Самая низкая цена" at bounding box center [33, 69] width 37 height 5
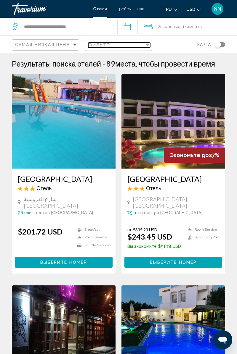
click at [121, 46] on div "Фильтр" at bounding box center [116, 45] width 57 height 5
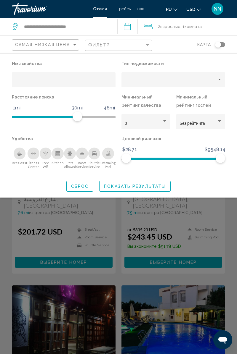
click at [134, 124] on div "3" at bounding box center [143, 123] width 37 height 5
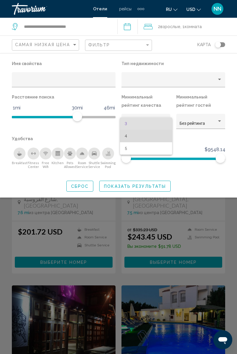
click at [131, 137] on span "4" at bounding box center [146, 136] width 43 height 12
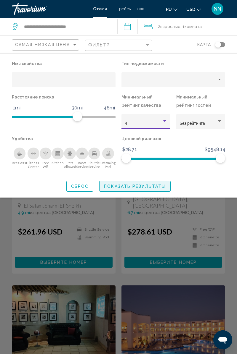
click at [130, 187] on span "Показать результаты" at bounding box center [135, 186] width 62 height 5
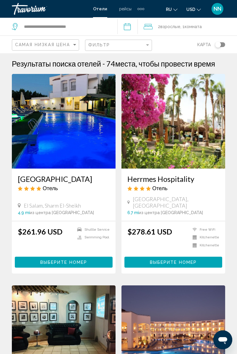
click at [166, 24] on span "Взрослые" at bounding box center [170, 26] width 20 height 5
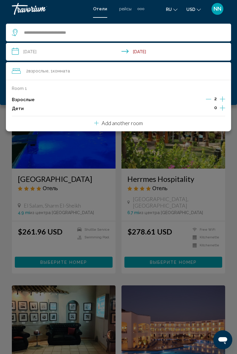
click at [221, 100] on icon "Increment adults" at bounding box center [222, 99] width 5 height 7
click at [222, 99] on icon "Increment adults" at bounding box center [222, 99] width 5 height 5
click at [176, 75] on div "4 Взрослый Взрослые , 1 Комната номера" at bounding box center [121, 71] width 219 height 8
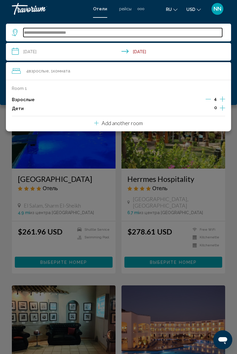
click at [155, 36] on input "**********" at bounding box center [122, 32] width 199 height 9
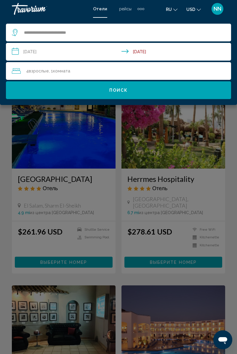
click at [117, 94] on button "Поиск" at bounding box center [118, 90] width 225 height 18
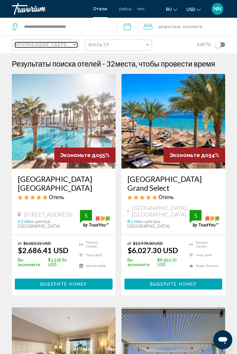
click at [35, 43] on span "Крупнейшие сбережения" at bounding box center [50, 44] width 71 height 5
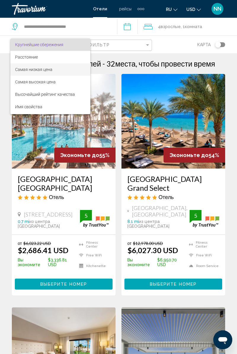
click at [33, 74] on span "Самая низкая цена" at bounding box center [50, 69] width 70 height 12
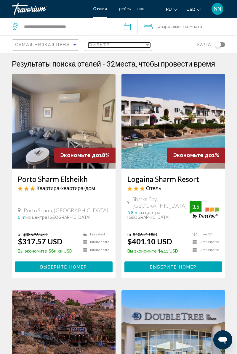
click at [108, 45] on span "Фильтр" at bounding box center [99, 45] width 22 height 5
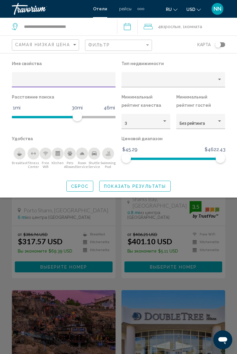
click at [130, 124] on div "3" at bounding box center [143, 123] width 37 height 5
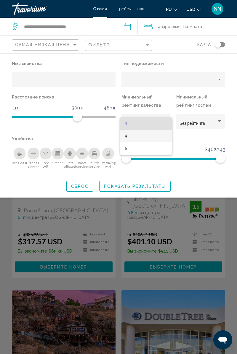
click at [130, 139] on span "4" at bounding box center [146, 136] width 43 height 12
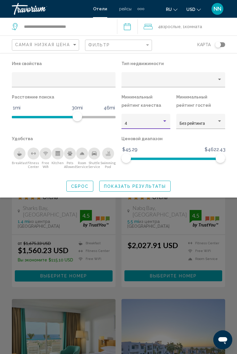
click at [125, 188] on span "Показать результаты" at bounding box center [135, 186] width 62 height 5
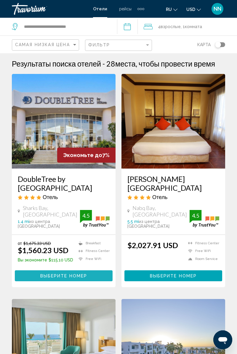
click at [53, 277] on span "Выберите номер" at bounding box center [63, 276] width 47 height 5
click at [166, 30] on span "4 Взрослый Взрослые" at bounding box center [169, 27] width 23 height 8
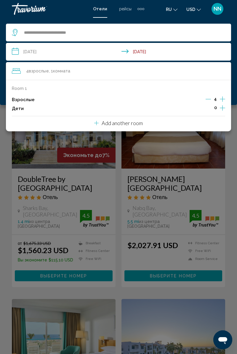
click at [222, 99] on icon "Increment adults" at bounding box center [222, 99] width 5 height 5
click at [221, 98] on icon "Increment adults" at bounding box center [222, 99] width 5 height 7
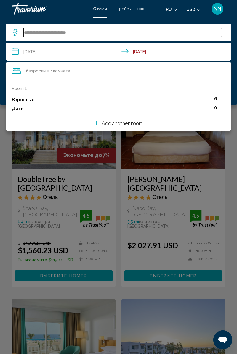
click at [125, 32] on input "**********" at bounding box center [122, 32] width 199 height 9
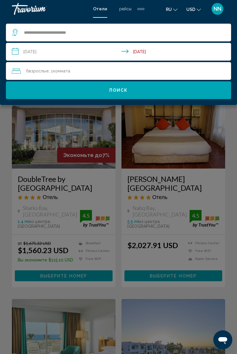
click at [118, 93] on button "Поиск" at bounding box center [118, 90] width 225 height 18
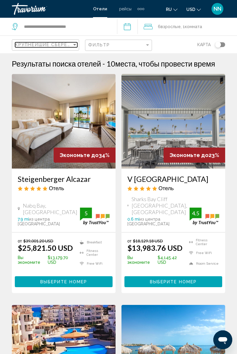
click at [18, 46] on span "Крупнейшие сбережения" at bounding box center [50, 44] width 71 height 5
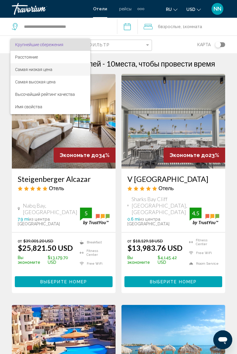
click at [17, 75] on span "Самая низкая цена" at bounding box center [50, 69] width 70 height 12
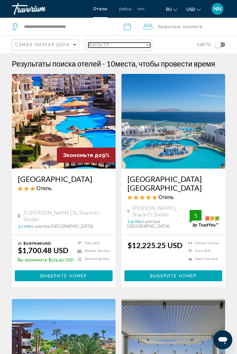
click at [106, 47] on span "Фильтр" at bounding box center [99, 45] width 22 height 5
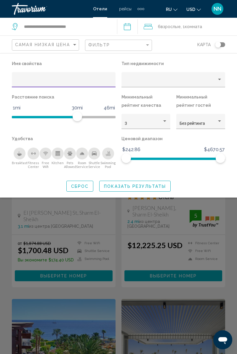
click at [136, 124] on div "3" at bounding box center [143, 123] width 37 height 5
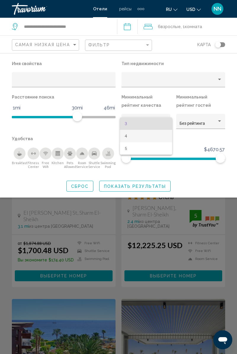
click at [129, 139] on span "4" at bounding box center [146, 136] width 43 height 12
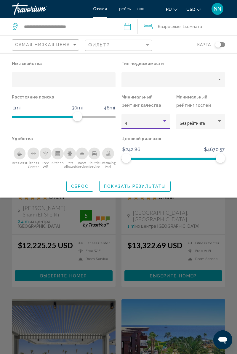
click at [124, 187] on span "Показать результаты" at bounding box center [135, 186] width 62 height 5
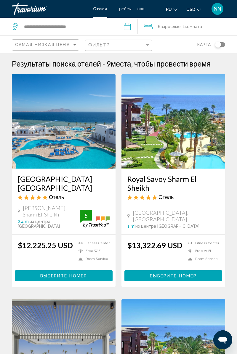
click at [161, 31] on div "6 Взрослый Взрослые , 1 Комната номера" at bounding box center [190, 27] width 93 height 18
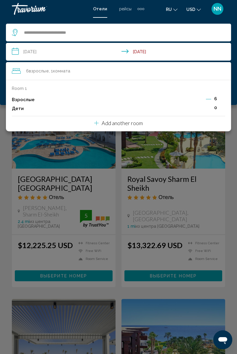
click at [208, 101] on icon "Decrement adults" at bounding box center [208, 99] width 5 height 5
click at [208, 99] on icon "Decrement adults" at bounding box center [208, 99] width 5 height 0
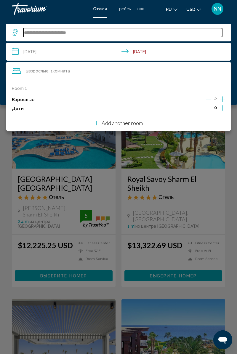
click at [131, 33] on input "**********" at bounding box center [122, 32] width 199 height 9
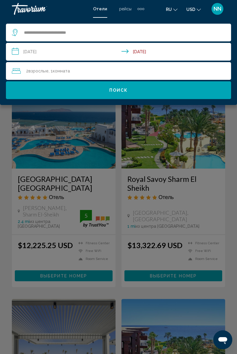
click at [120, 97] on button "Поиск" at bounding box center [118, 90] width 225 height 18
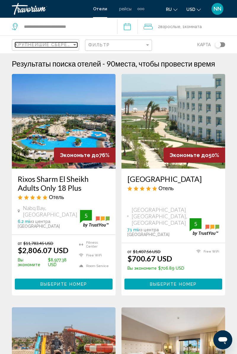
click at [36, 45] on span "Крупнейшие сбережения" at bounding box center [50, 44] width 71 height 5
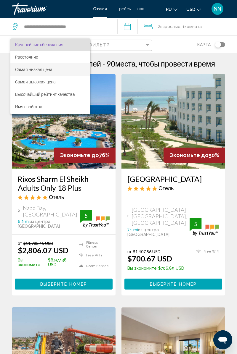
click at [35, 73] on span "Самая низкая цена" at bounding box center [50, 69] width 70 height 12
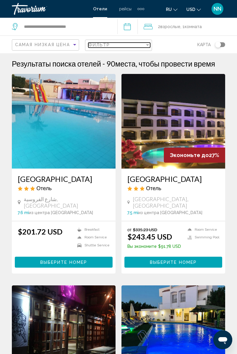
click at [110, 45] on div "Фильтр" at bounding box center [116, 45] width 57 height 5
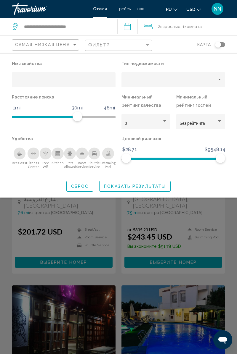
click at [135, 123] on div "3" at bounding box center [143, 123] width 37 height 5
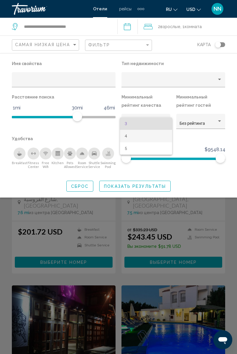
click at [127, 138] on span "4" at bounding box center [146, 136] width 43 height 12
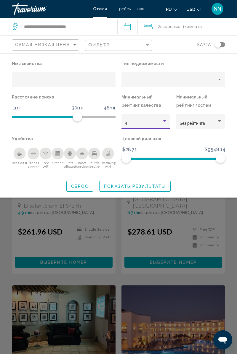
click at [127, 187] on span "Показать результаты" at bounding box center [135, 186] width 62 height 5
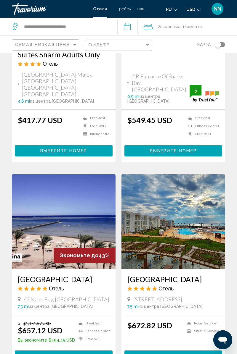
scroll to position [354, 0]
click at [206, 174] on img "Main content" at bounding box center [173, 221] width 104 height 95
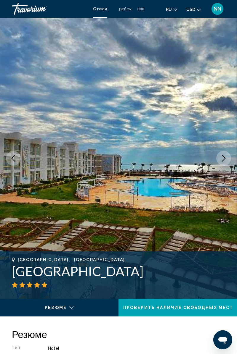
click at [227, 162] on button "Next image" at bounding box center [223, 158] width 15 height 15
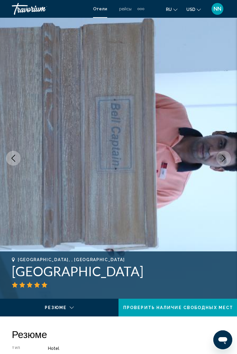
click at [16, 161] on icon "Previous image" at bounding box center [13, 158] width 7 height 7
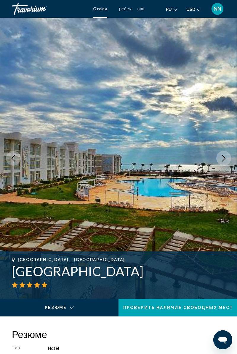
click at [18, 159] on button "Previous image" at bounding box center [13, 158] width 15 height 15
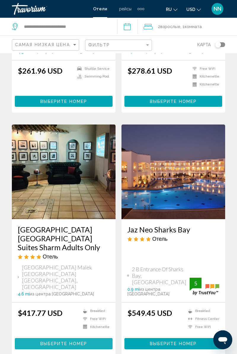
scroll to position [167, 0]
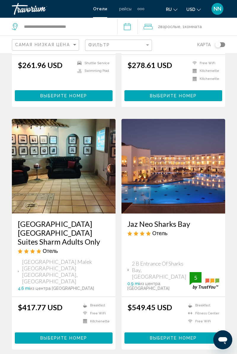
click at [152, 336] on span "Выберите номер" at bounding box center [173, 338] width 47 height 5
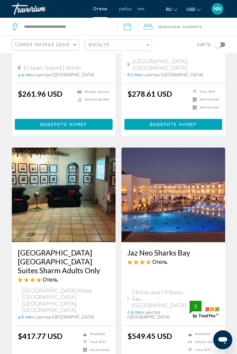
scroll to position [140, 0]
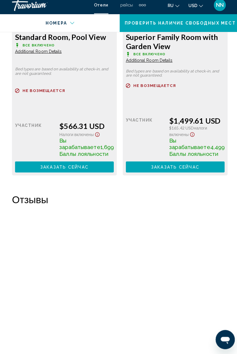
scroll to position [1097, 0]
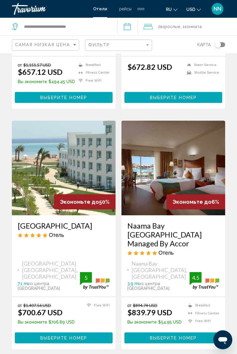
scroll to position [614, 0]
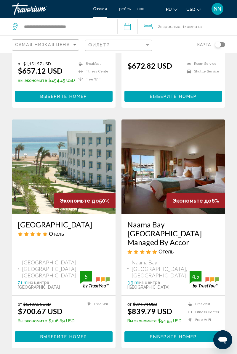
click at [158, 332] on button "Выберите номер" at bounding box center [173, 337] width 98 height 11
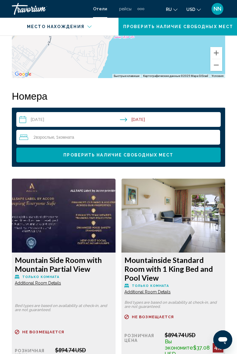
scroll to position [940, 0]
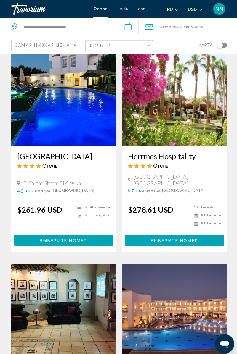
scroll to position [19, 0]
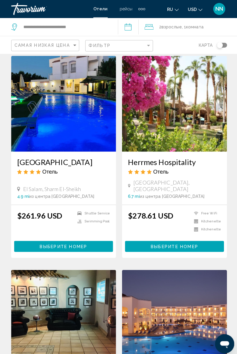
click at [218, 12] on div "NN" at bounding box center [217, 9] width 12 height 12
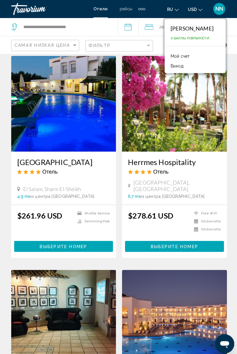
click at [166, 65] on button "Выход" at bounding box center [175, 65] width 18 height 8
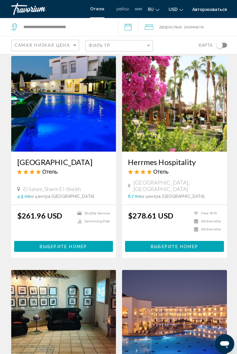
scroll to position [0, 0]
